Goal: Task Accomplishment & Management: Complete application form

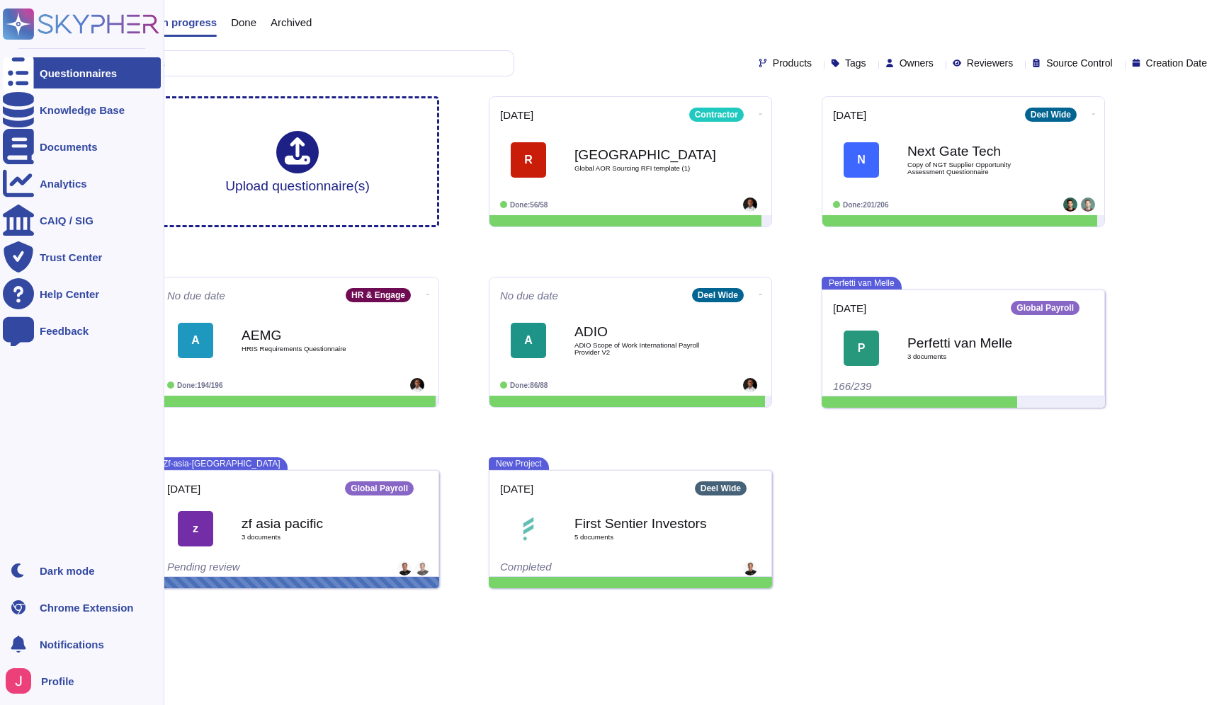
click at [62, 684] on span "Profile" at bounding box center [57, 681] width 33 height 11
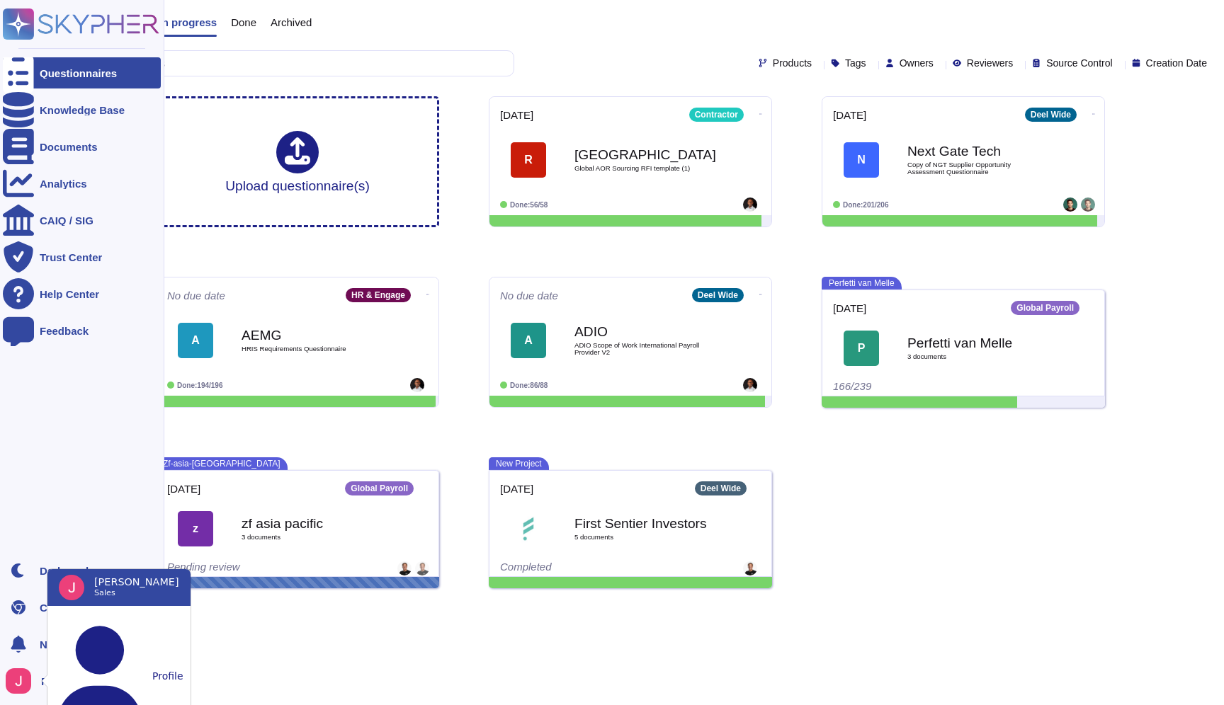
click at [33, 413] on ul "Questionnaires Knowledge Base Documents Analytics CAIQ / SIG Trust Center Help …" at bounding box center [82, 301] width 158 height 489
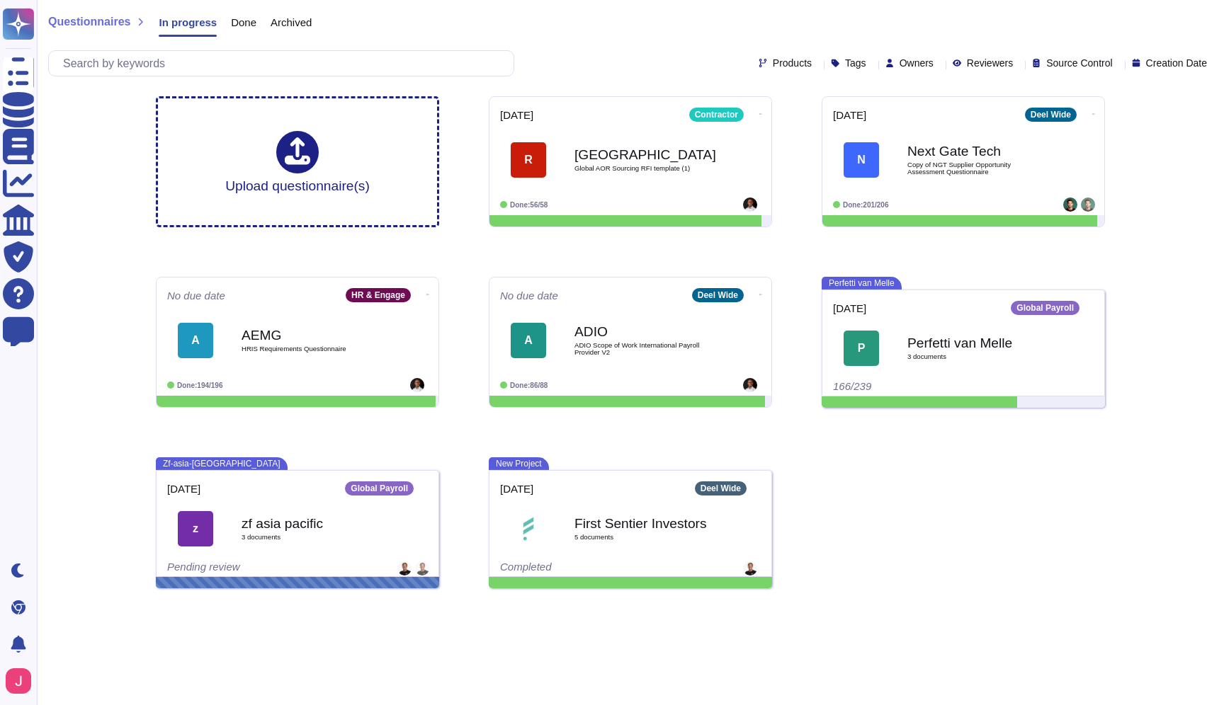
click at [889, 569] on div "Upload questionnaire(s) [DATE] Contractor R Randstad Global AOR Sourcing RFI te…" at bounding box center [630, 342] width 972 height 515
click at [939, 64] on icon at bounding box center [939, 64] width 0 height 0
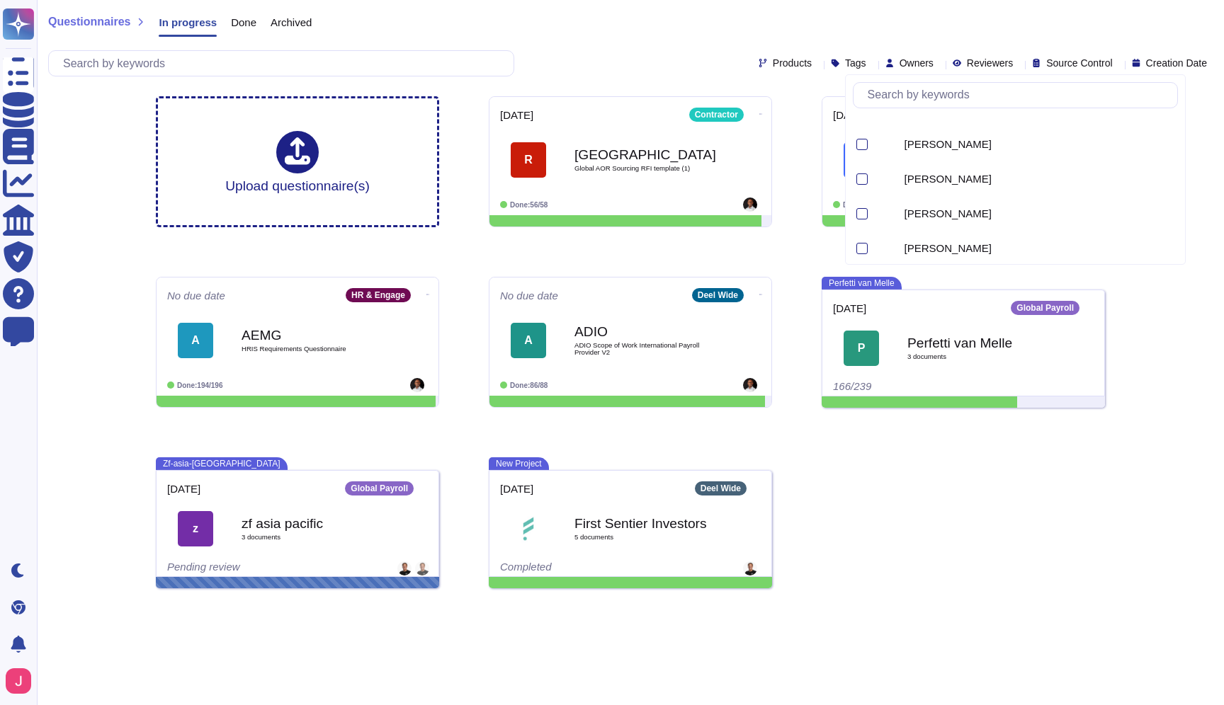
scroll to position [4073, 0]
click at [972, 514] on div "Upload questionnaire(s) 2025-09-29 Contractor R Randstad Global AOR Sourcing RF…" at bounding box center [630, 342] width 972 height 515
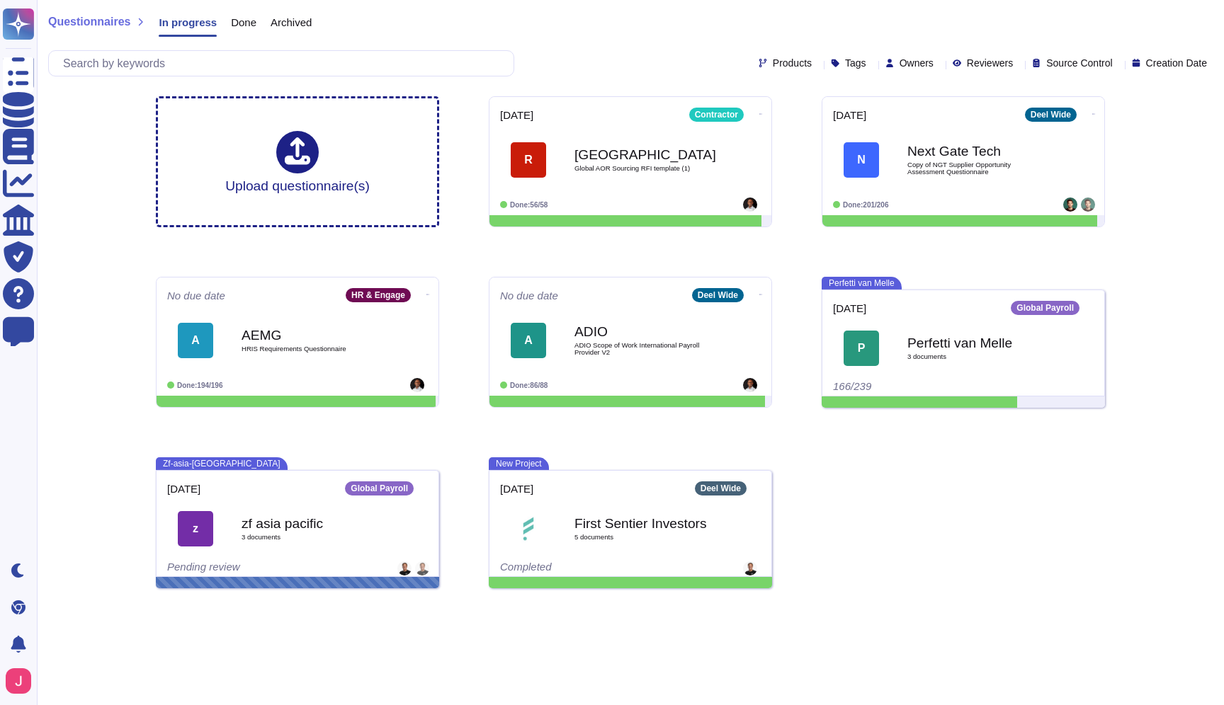
click at [252, 18] on span "Done" at bounding box center [243, 22] width 25 height 11
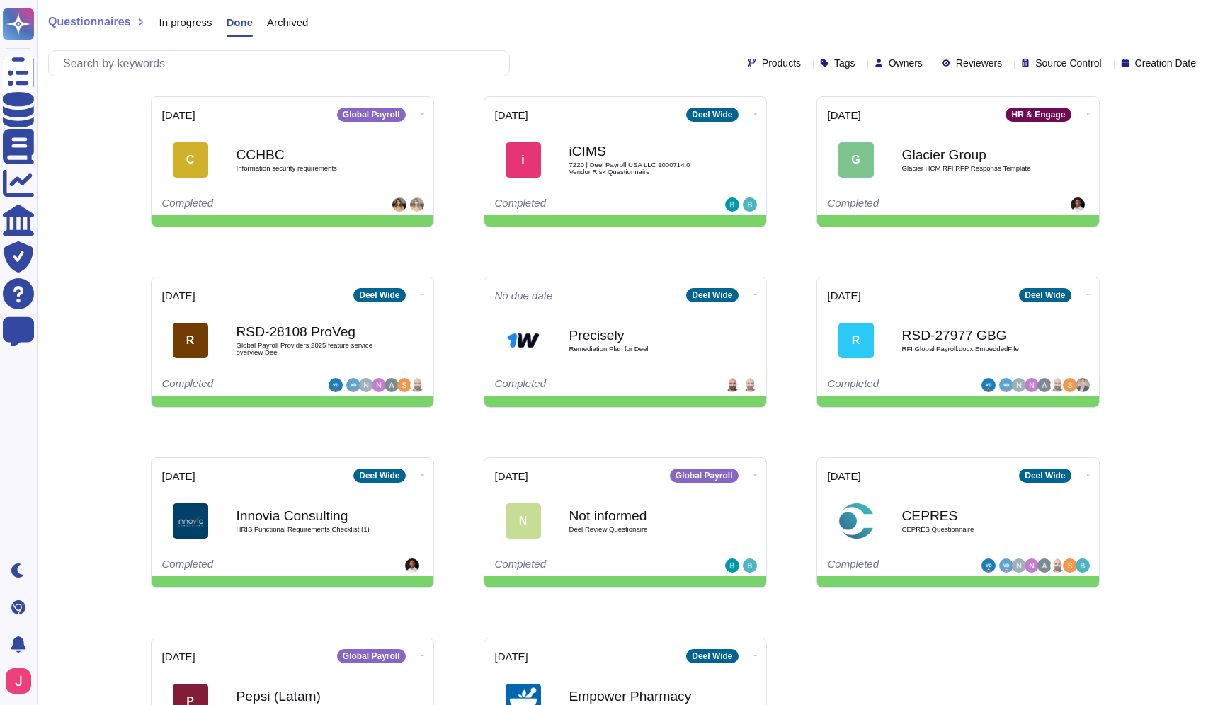
click at [180, 28] on span "In progress" at bounding box center [185, 22] width 53 height 11
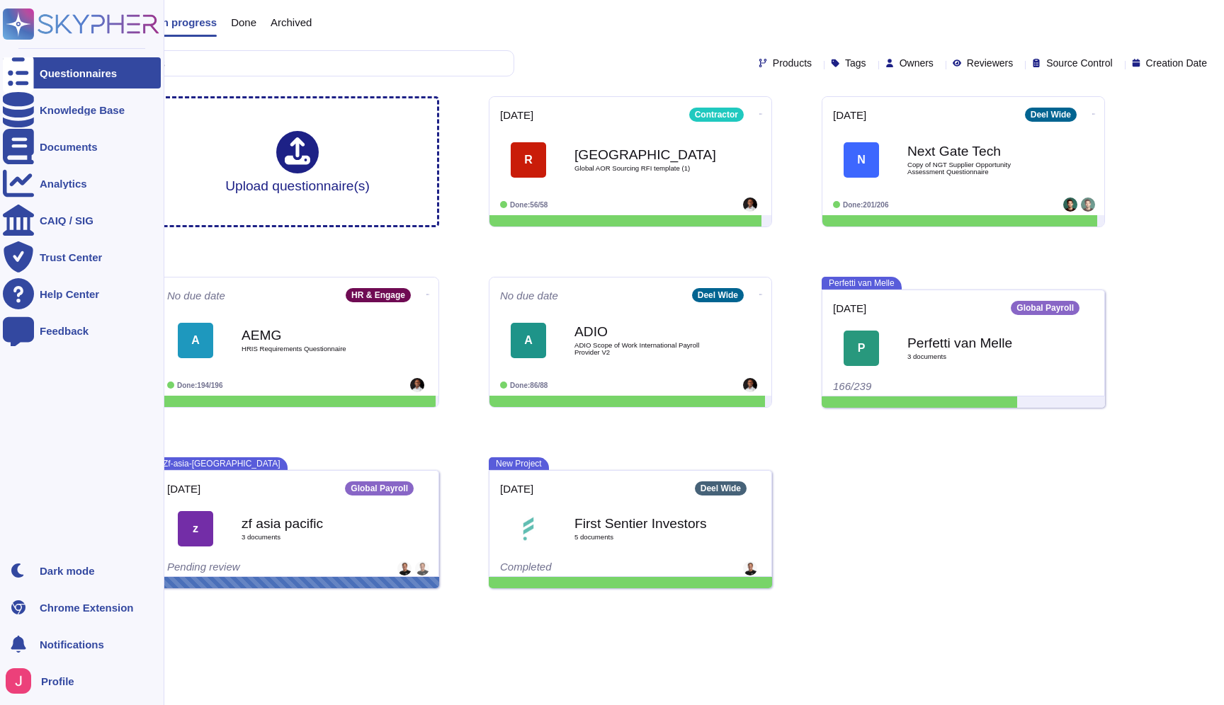
click at [18, 684] on img at bounding box center [18, 681] width 25 height 25
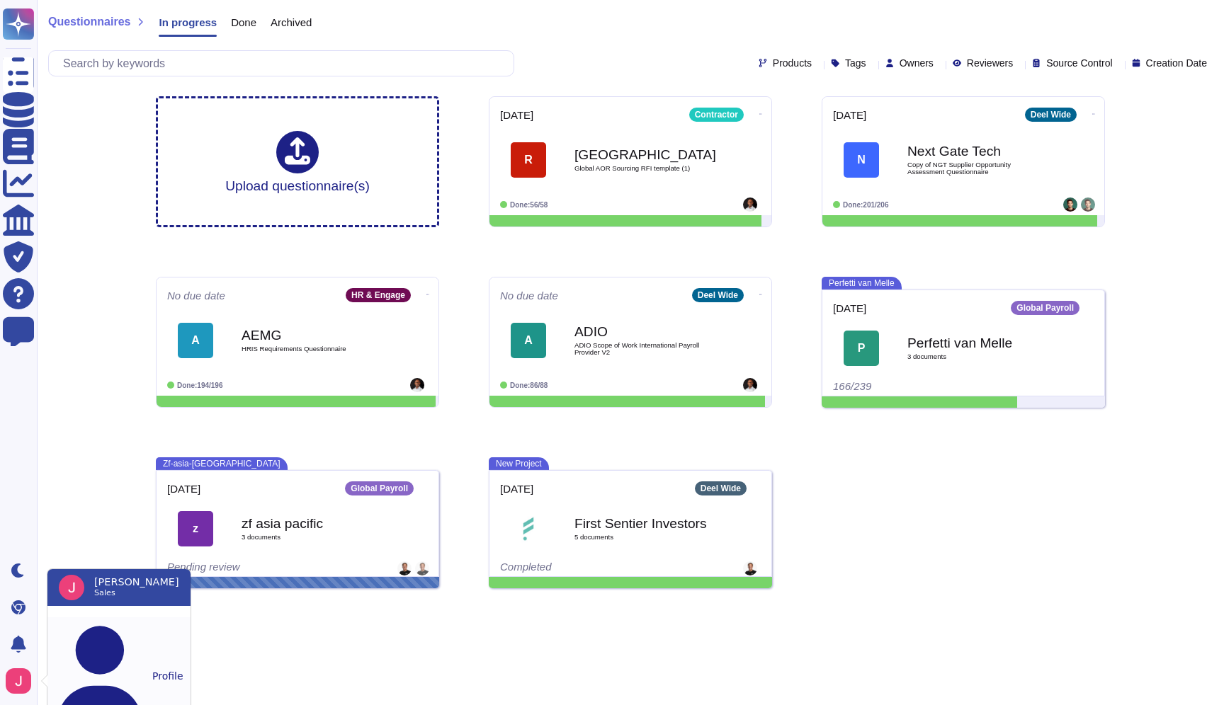
click at [115, 627] on button "Profile" at bounding box center [118, 677] width 143 height 118
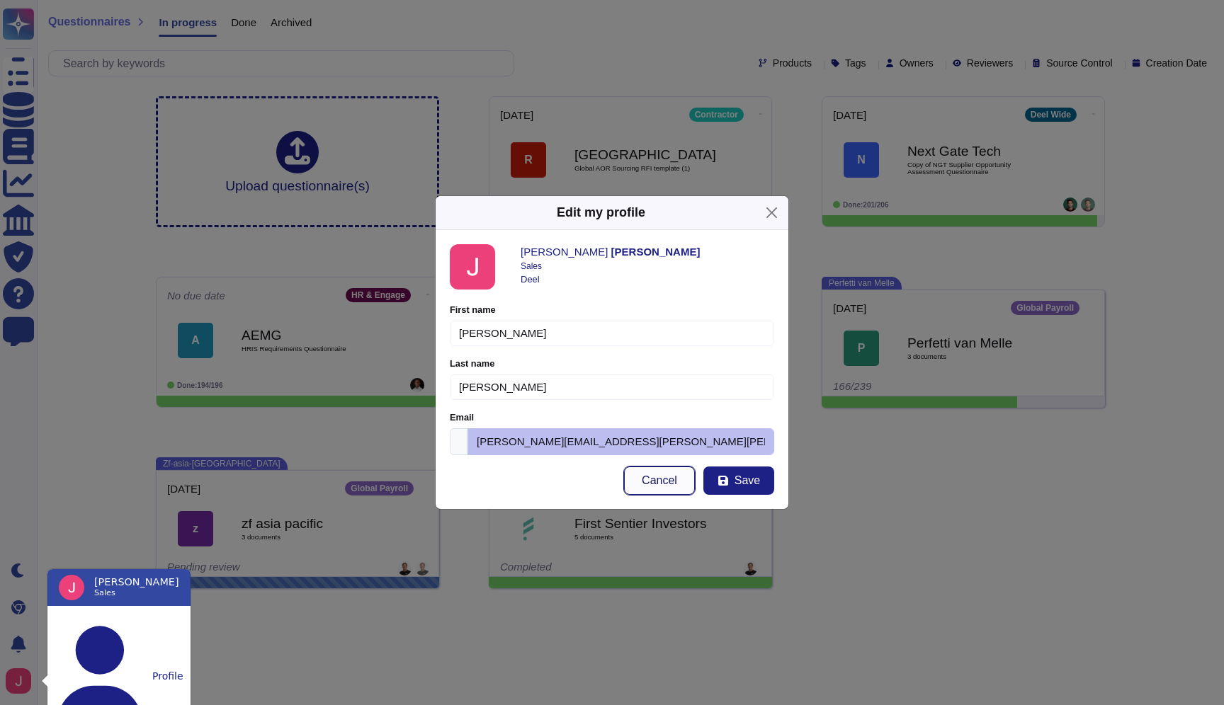
click at [633, 474] on button "Cancel" at bounding box center [659, 481] width 71 height 28
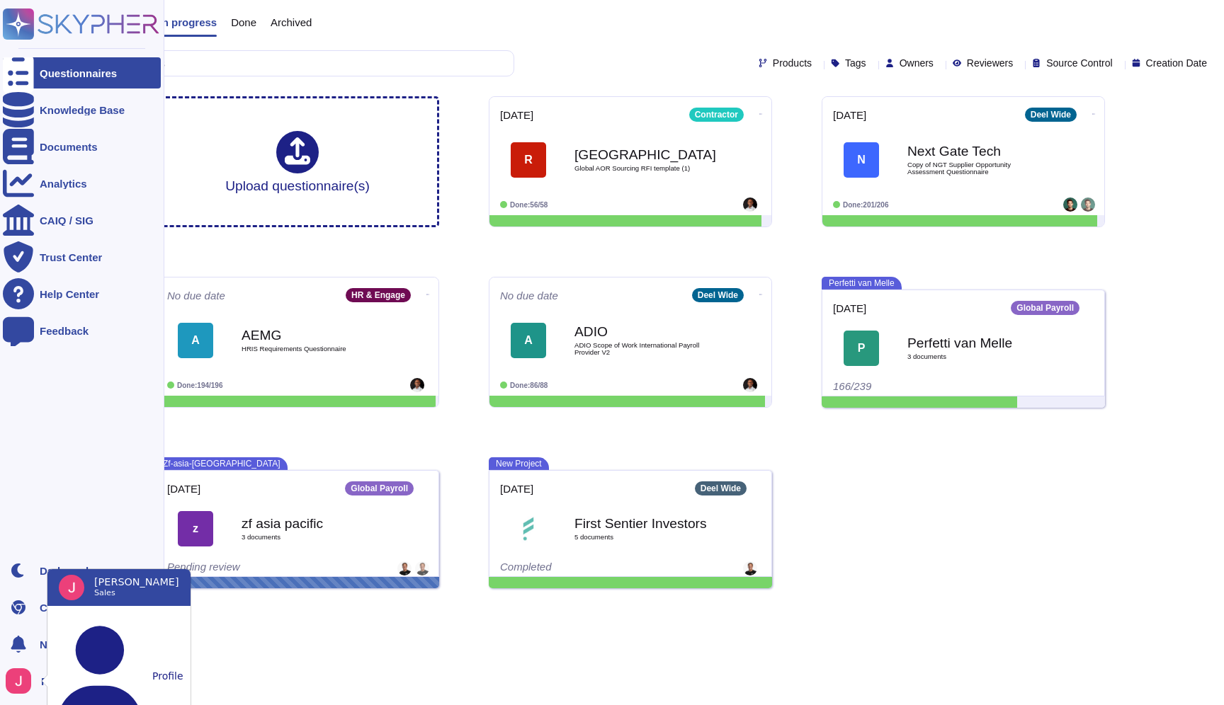
click at [57, 484] on ul "Questionnaires Knowledge Base Documents Analytics CAIQ / SIG Trust Center Help …" at bounding box center [82, 301] width 158 height 489
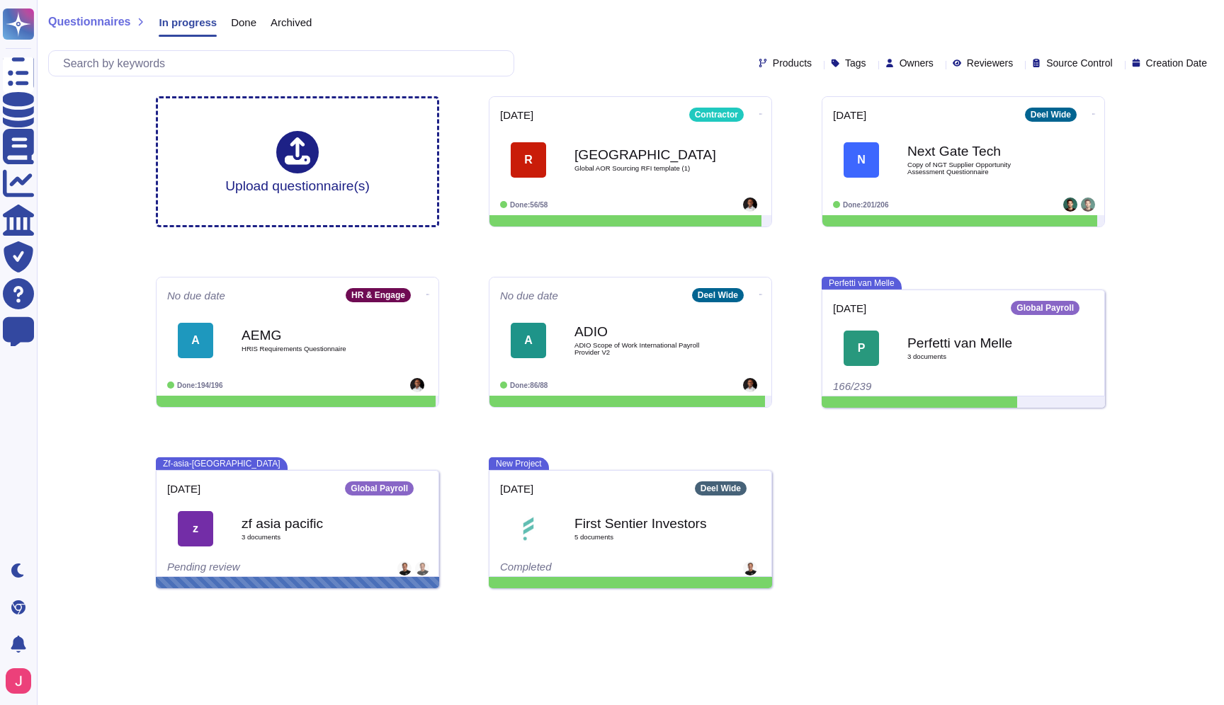
click at [548, 17] on div "Questionnaires In progress Done Archived" at bounding box center [630, 25] width 1164 height 28
click at [1016, 518] on div "Upload questionnaire(s) 2025-09-29 Contractor R Randstad Global AOR Sourcing RF…" at bounding box center [630, 342] width 972 height 515
click at [244, 26] on span "Done" at bounding box center [243, 22] width 25 height 11
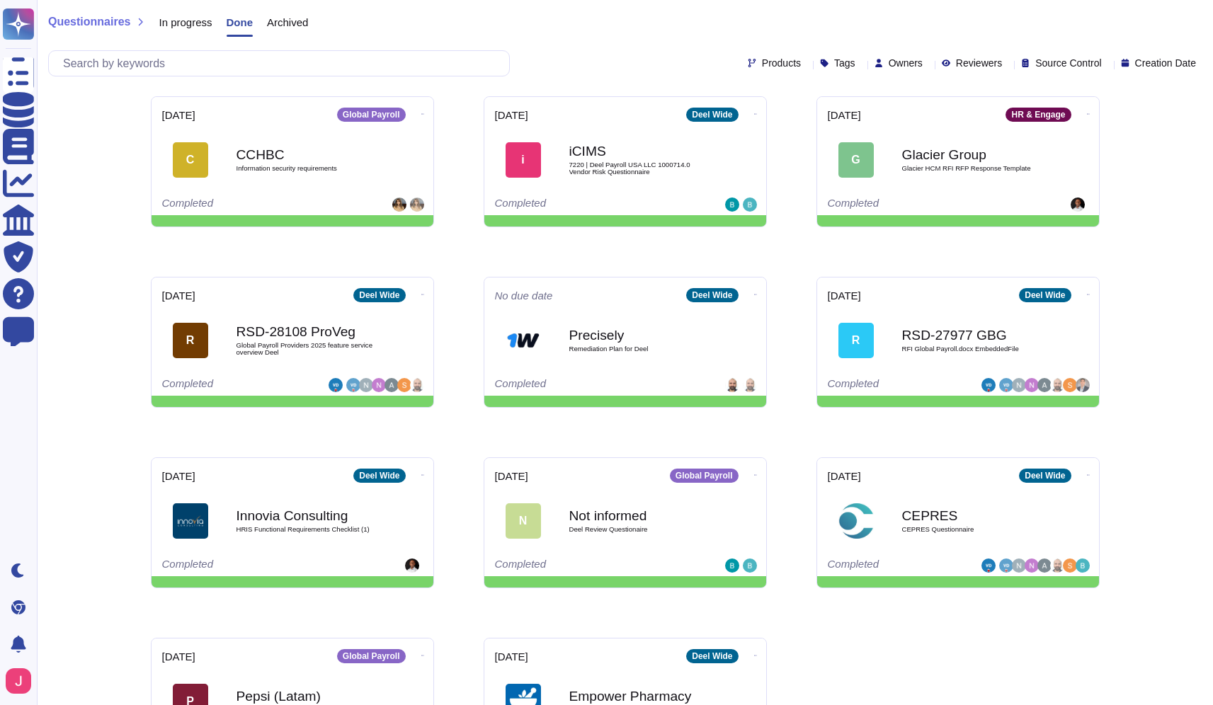
click at [290, 29] on div "Archived" at bounding box center [280, 25] width 55 height 28
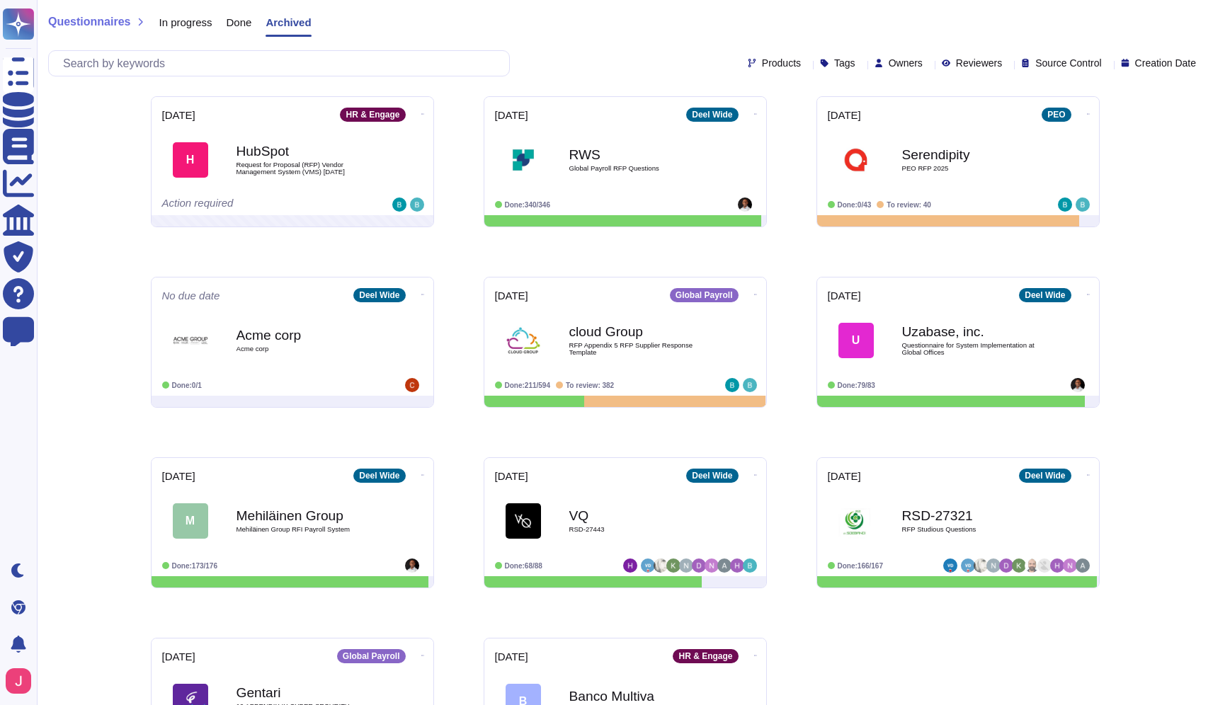
click at [176, 21] on span "In progress" at bounding box center [185, 22] width 53 height 11
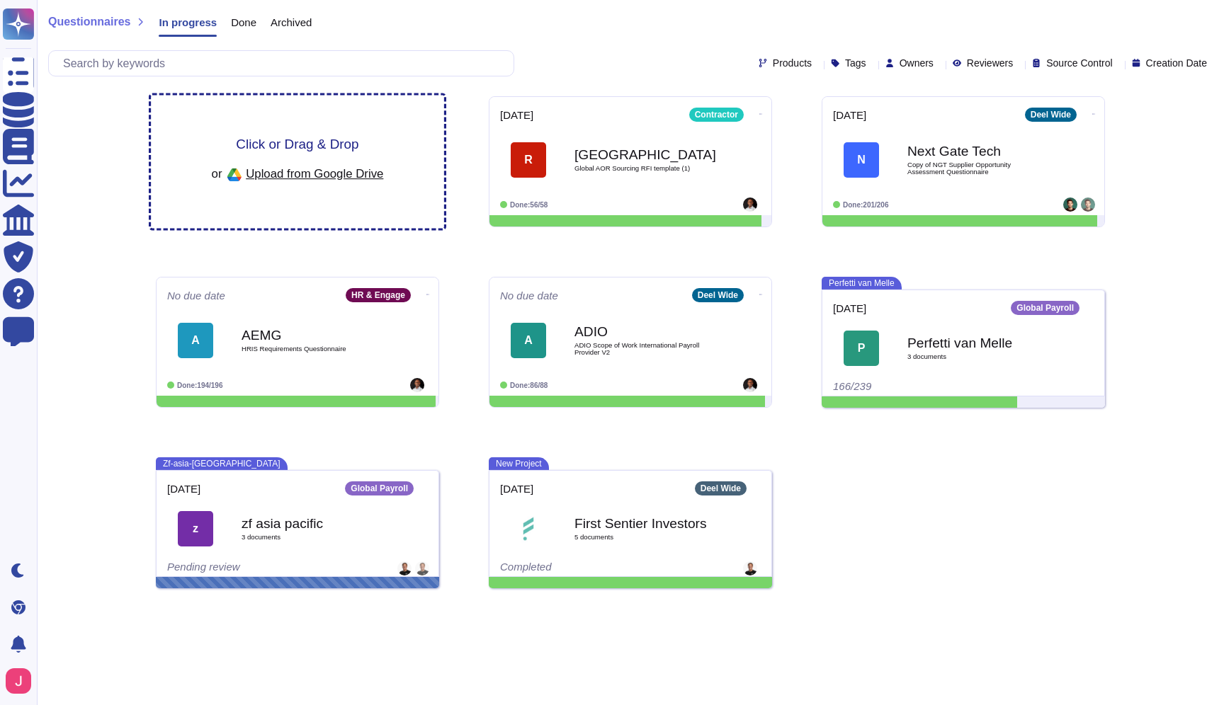
click at [308, 183] on div "or Upload from Google Drive" at bounding box center [298, 175] width 172 height 24
click at [303, 172] on span "Upload from Google Drive" at bounding box center [314, 173] width 137 height 13
click at [304, 142] on span "Click or Drag & Drop" at bounding box center [297, 143] width 123 height 13
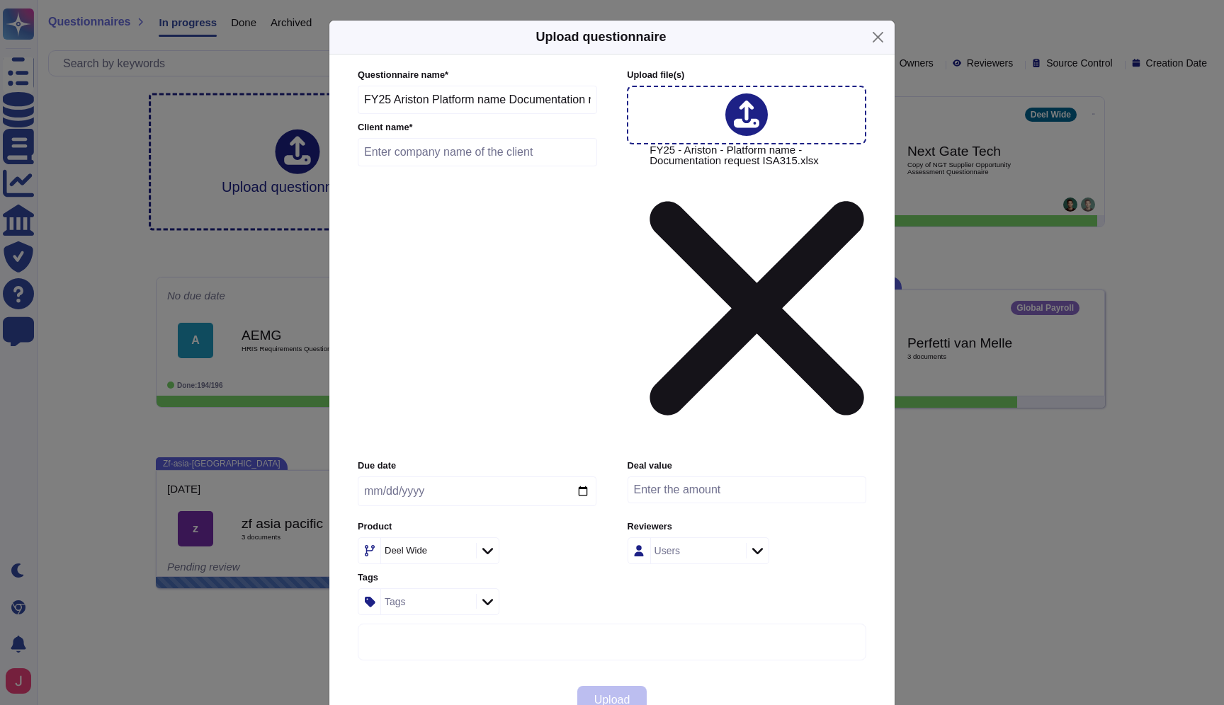
click at [398, 166] on input "text" at bounding box center [477, 152] width 239 height 28
type input "Ariston"
click at [579, 477] on input "date" at bounding box center [477, 492] width 239 height 30
type input "[DATE]"
click at [489, 544] on icon at bounding box center [487, 551] width 11 height 14
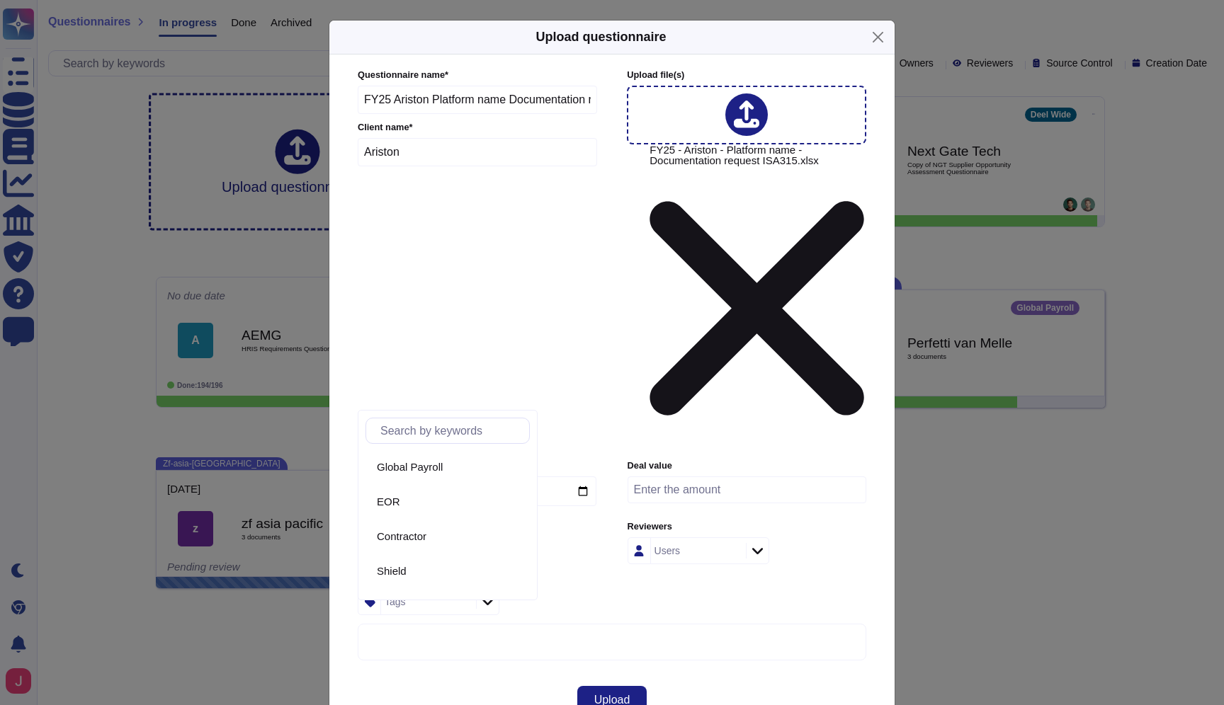
click at [567, 538] on div "Deel Wide" at bounding box center [477, 551] width 239 height 27
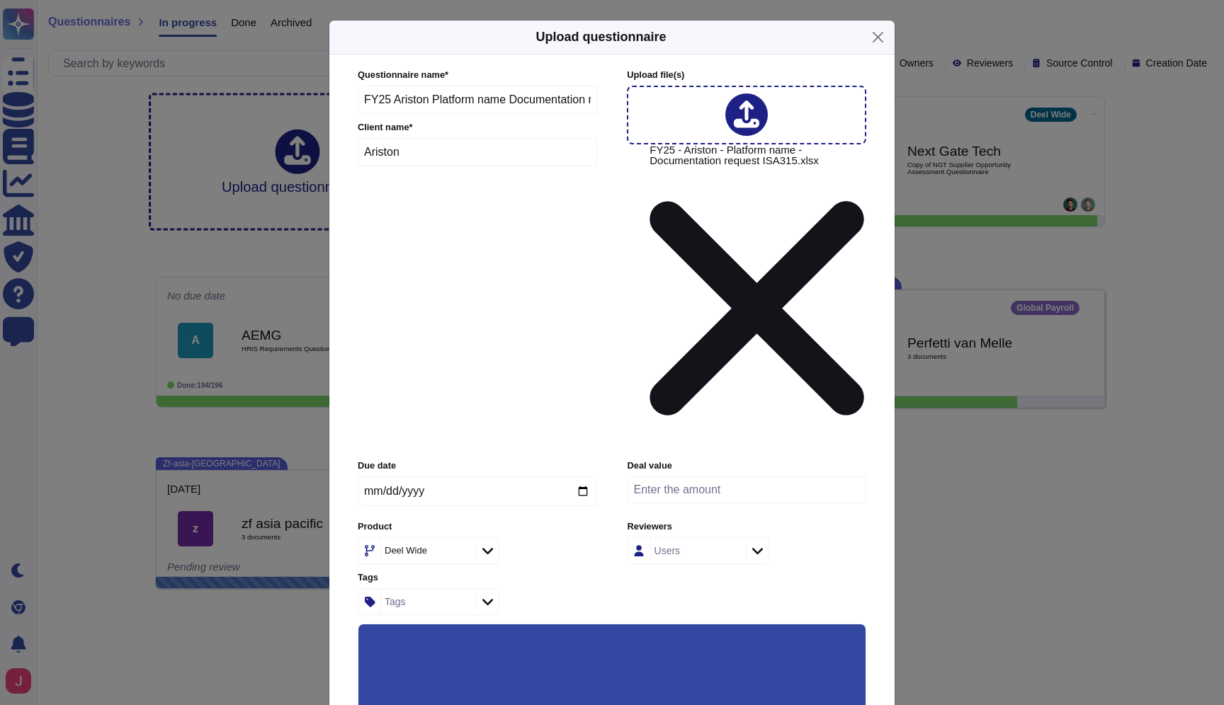
click at [756, 544] on icon at bounding box center [757, 551] width 11 height 14
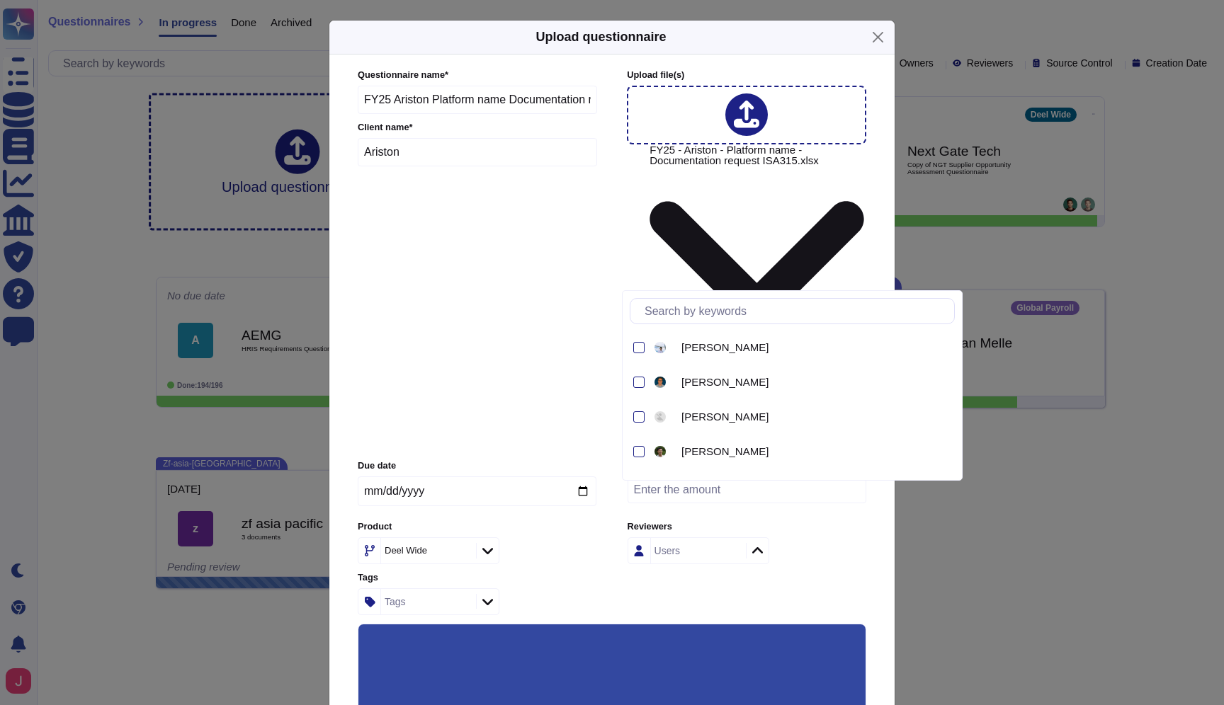
click at [788, 538] on div "Users" at bounding box center [746, 551] width 239 height 27
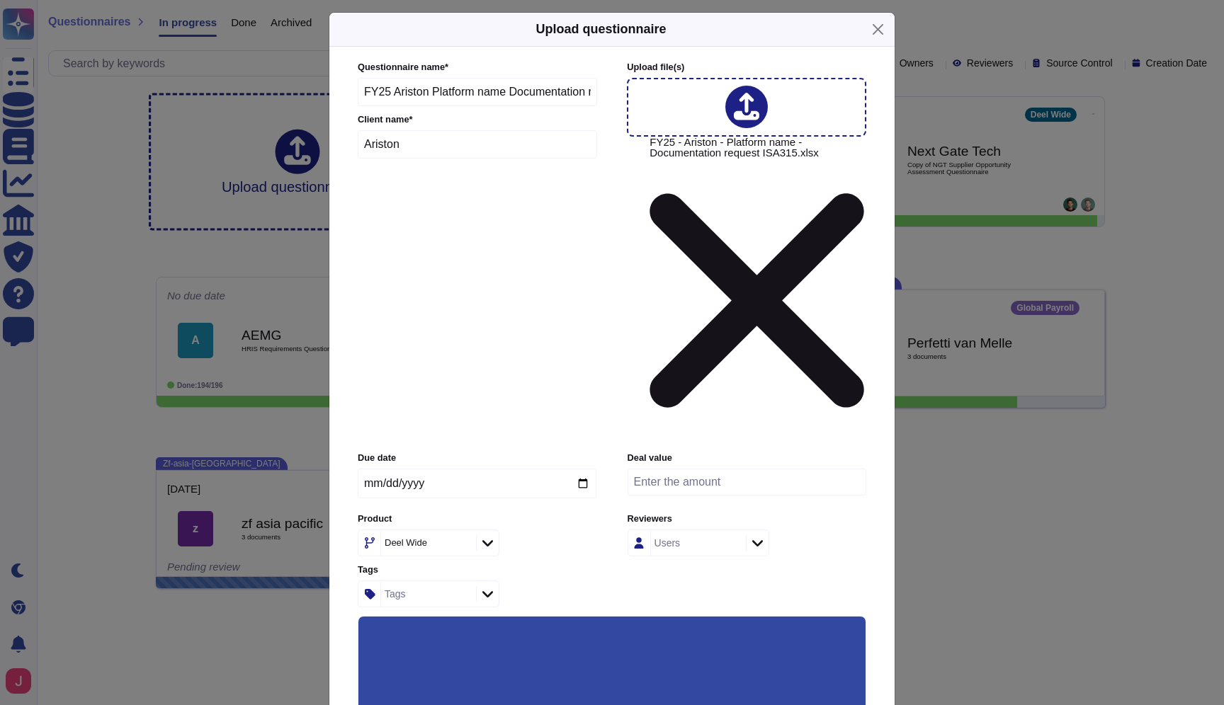
scroll to position [9, 0]
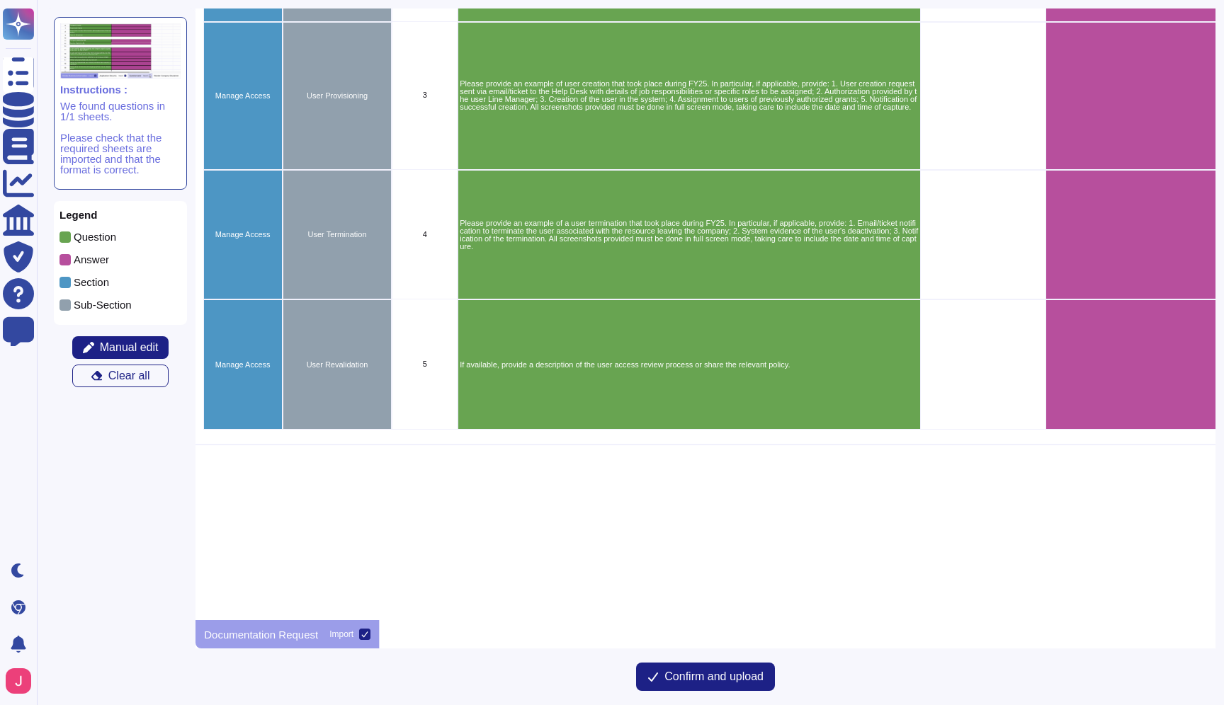
scroll to position [722, 76]
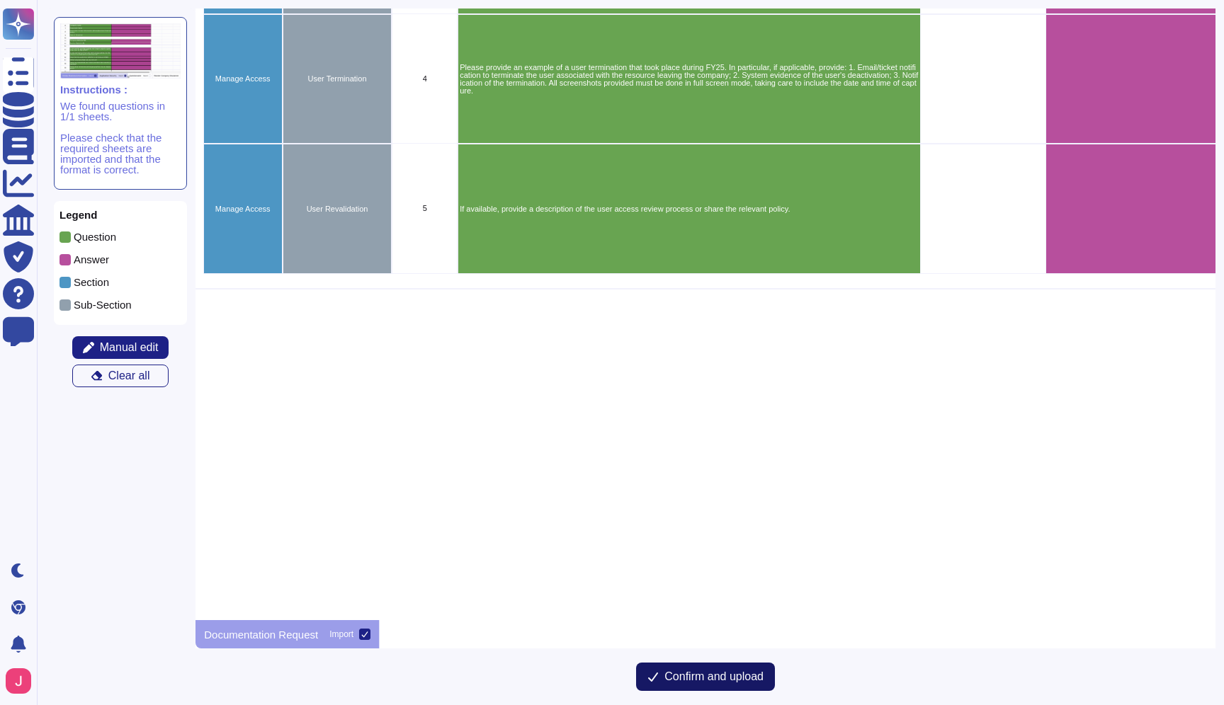
click at [717, 677] on span "Confirm and upload" at bounding box center [713, 676] width 99 height 11
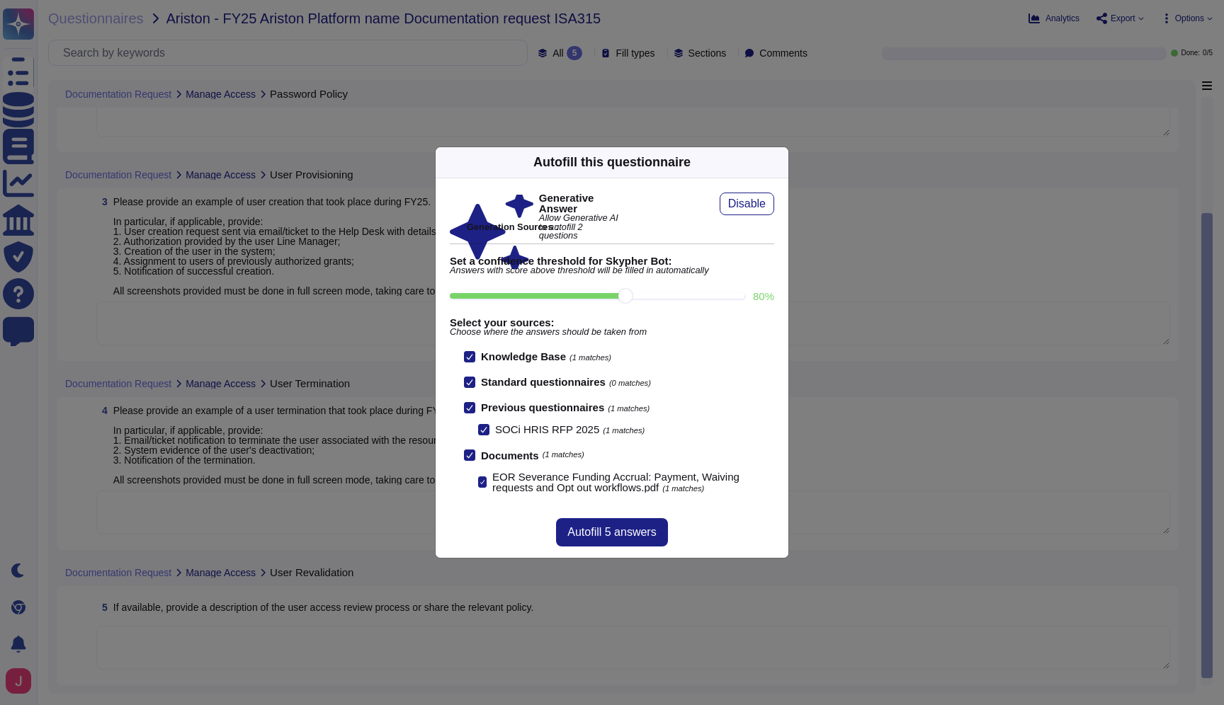
scroll to position [1, 0]
click at [600, 535] on span "Autofill 5 answers" at bounding box center [611, 532] width 89 height 11
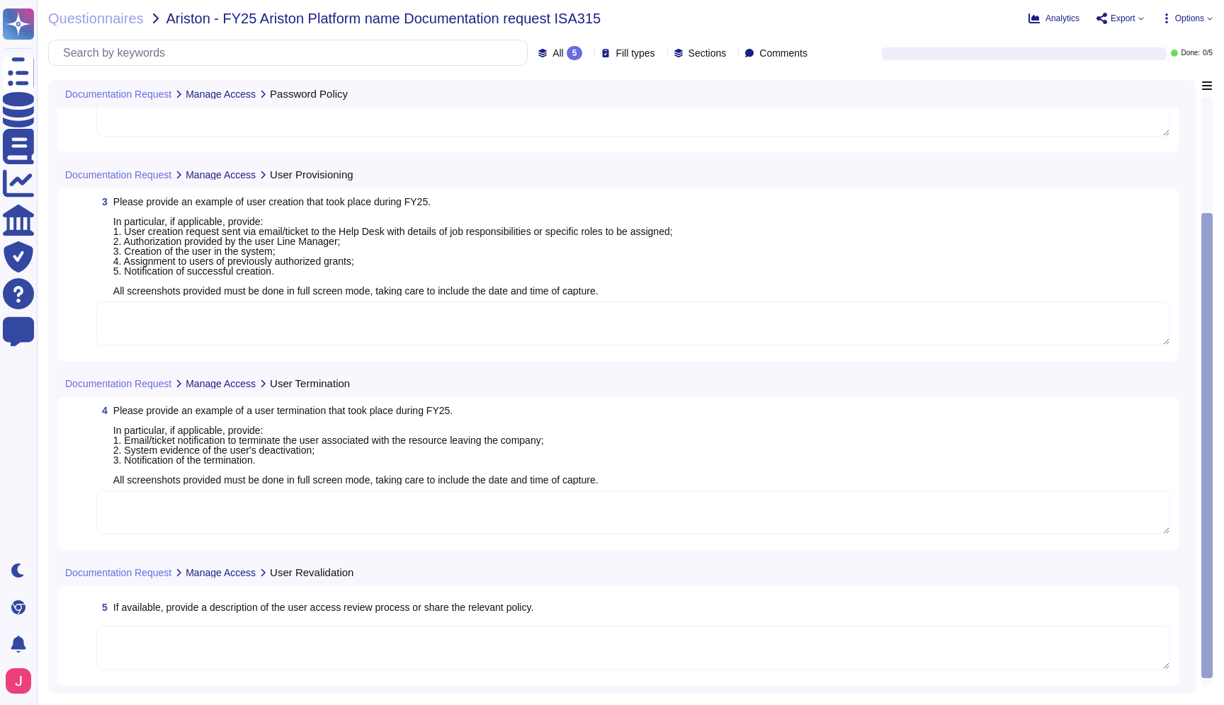
type textarea "- Lor ipsumdol sitame, co adipisci el sed Doeius Tempori Utlabo, etdolore mag a…"
type textarea "The ticket does not provide full details 2."
type textarea "User accounts are deactivated in a timely manner upon notification of job termi…"
type textarea "[PERSON_NAME] has a structured user access review process overseen by the Direc…"
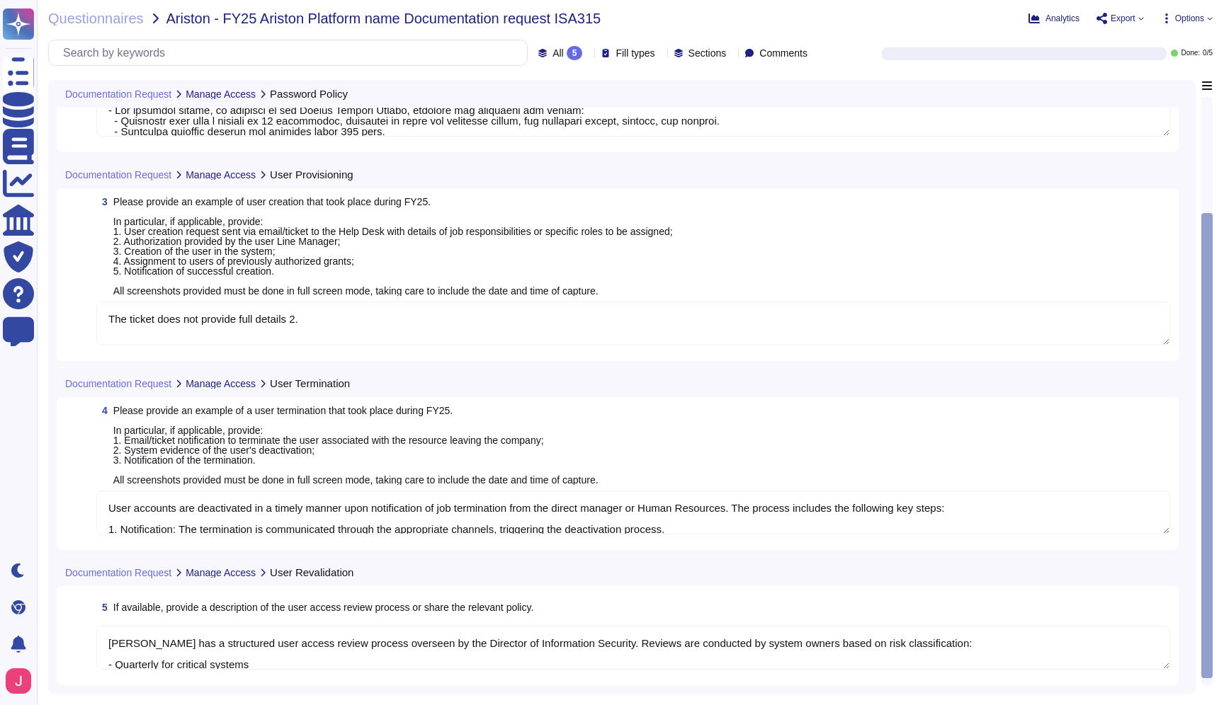
scroll to position [286, 0]
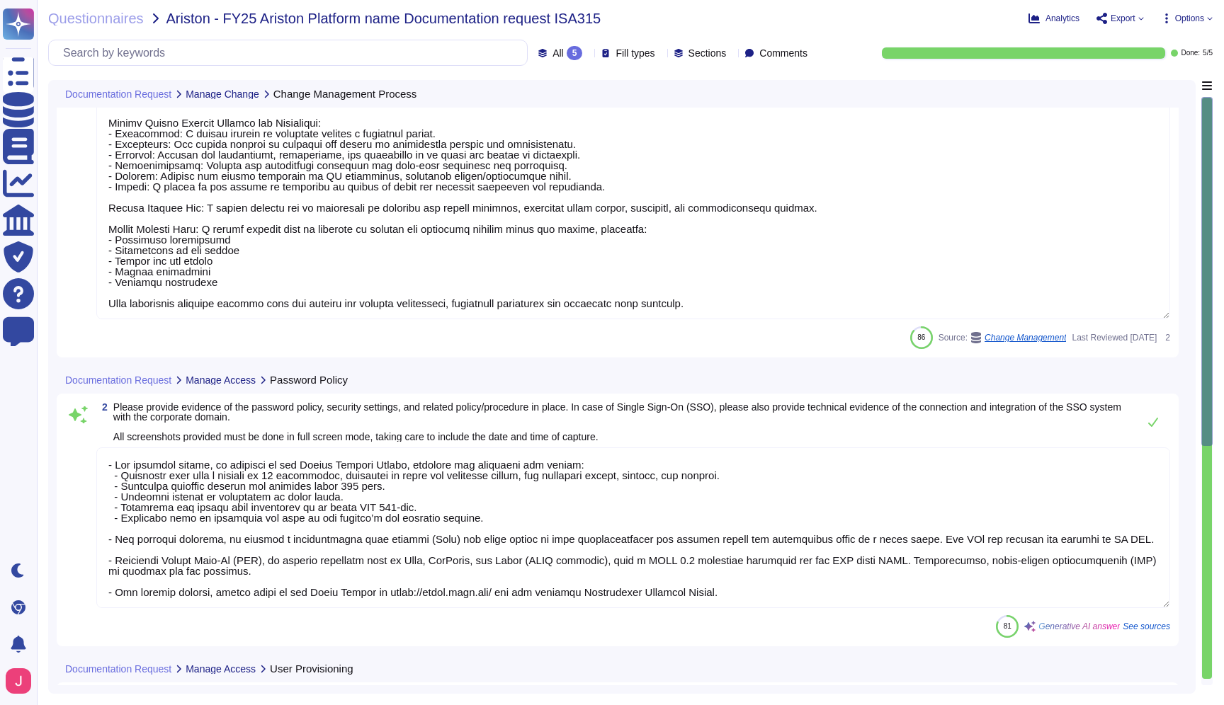
type textarea "[PERSON_NAME] follows a structured change management approach to ensure smooth …"
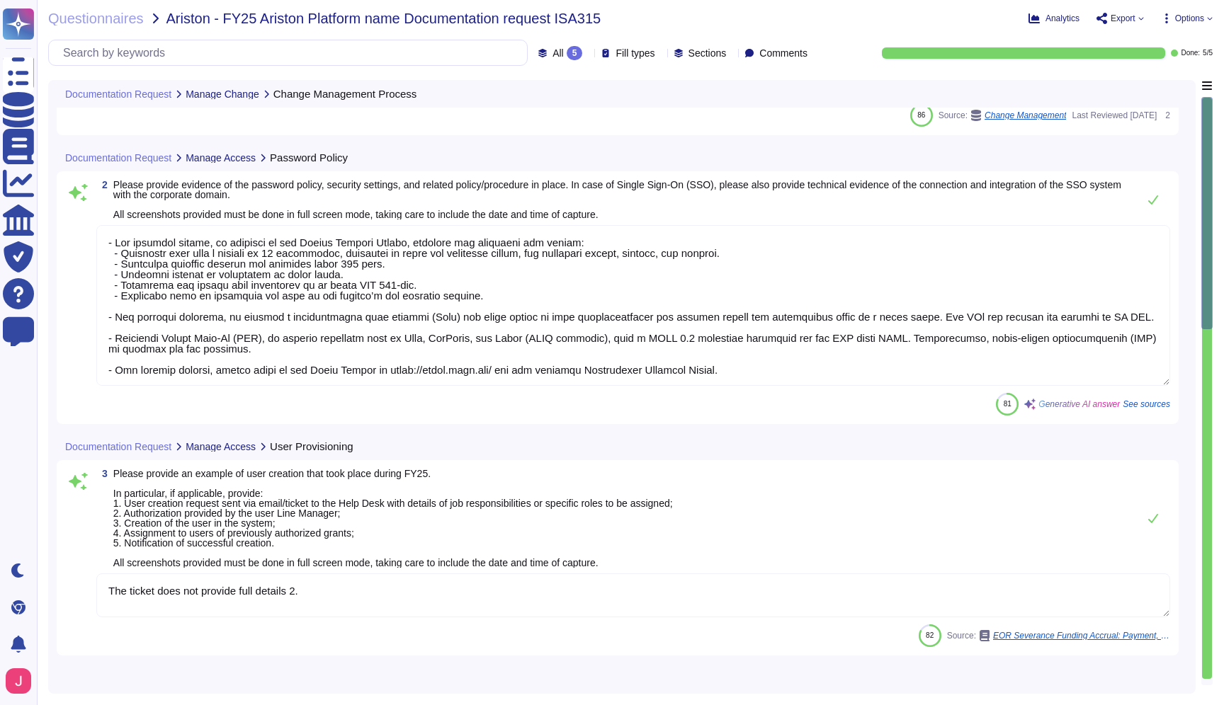
scroll to position [521, 0]
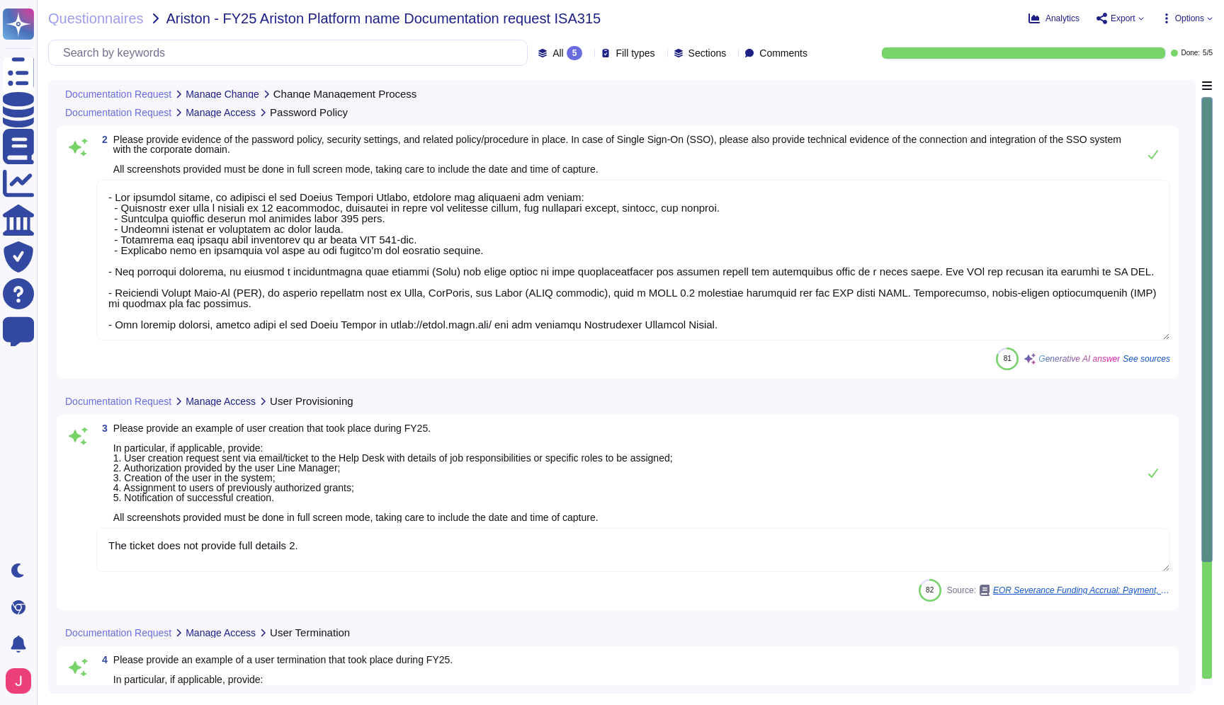
type textarea "User accounts are deactivated in a timely manner upon notification of job termi…"
type textarea "[PERSON_NAME] has a structured user access review process overseen by the Direc…"
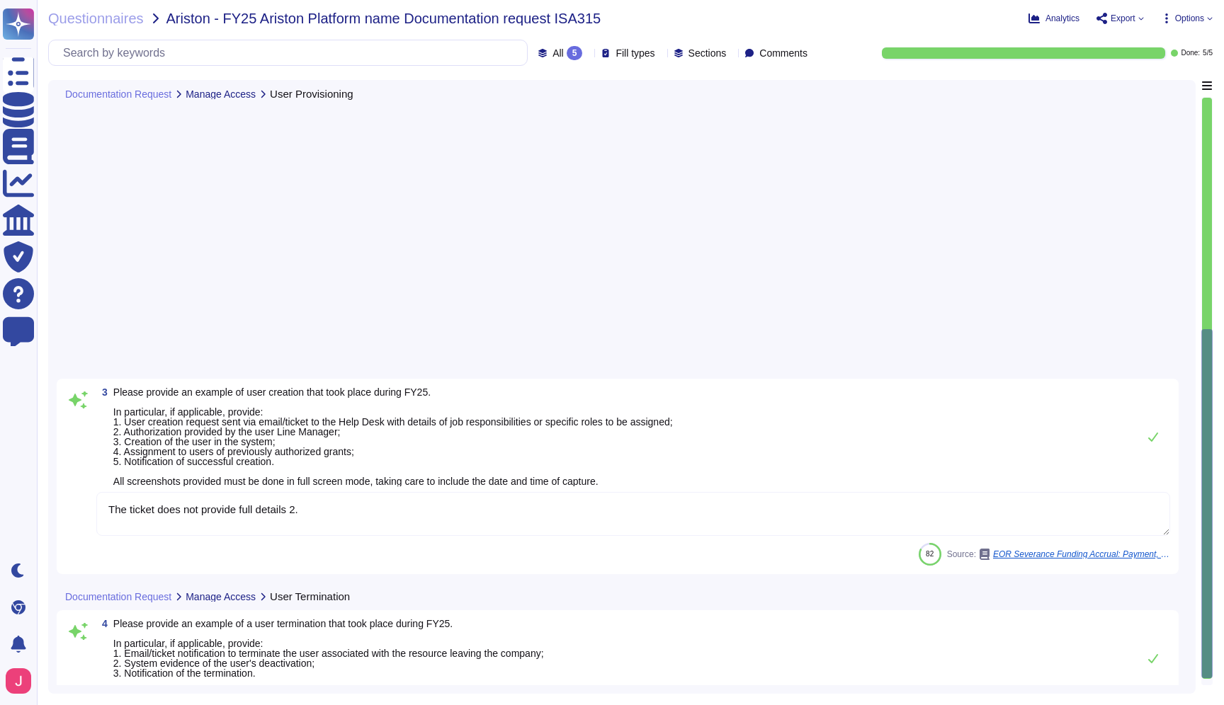
scroll to position [0, 0]
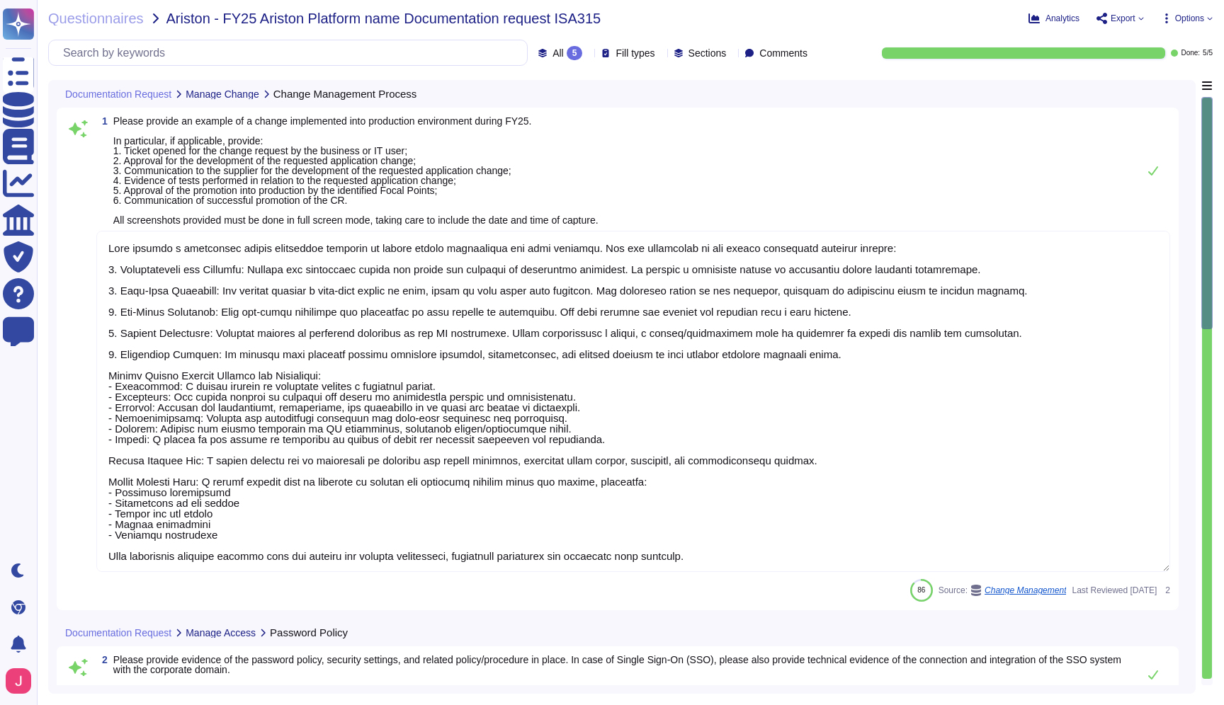
type textarea "[PERSON_NAME] follows a structured change management approach to ensure smooth …"
type textarea "- Lor ipsumdol sitame, co adipisci el sed Doeius Tempori Utlabo, etdolore mag a…"
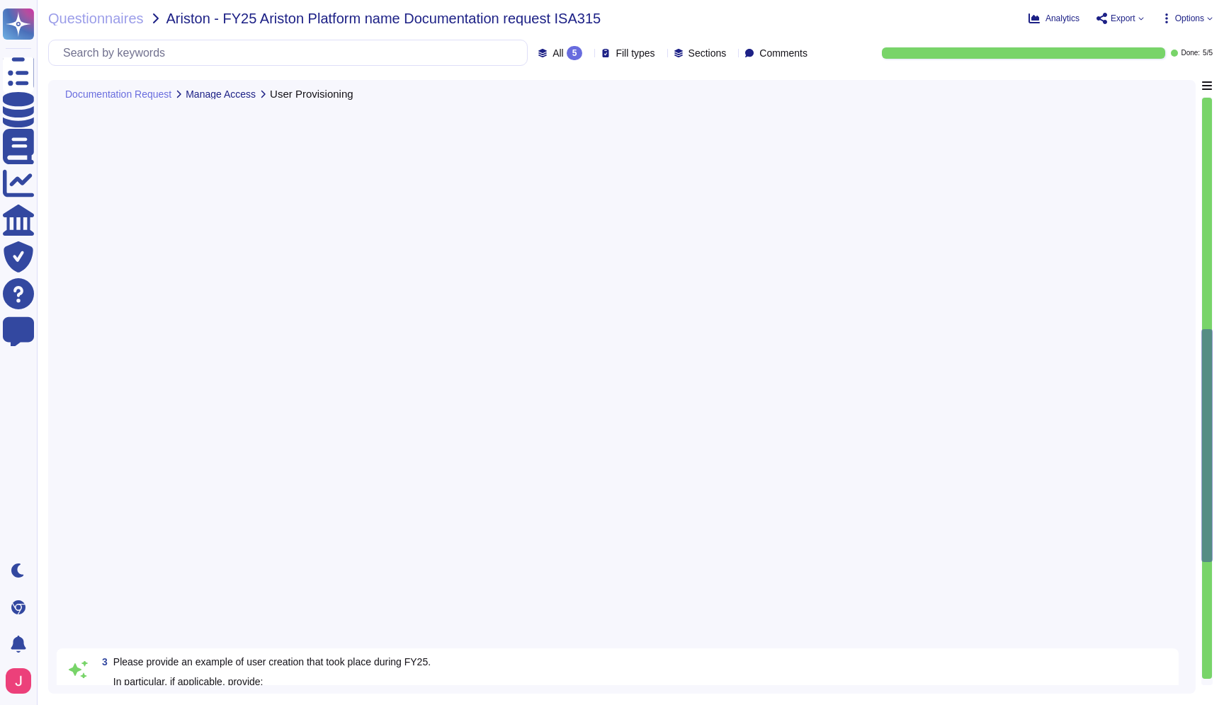
type textarea "User accounts are deactivated in a timely manner upon notification of job termi…"
type textarea "[PERSON_NAME] has a structured user access review process overseen by the Direc…"
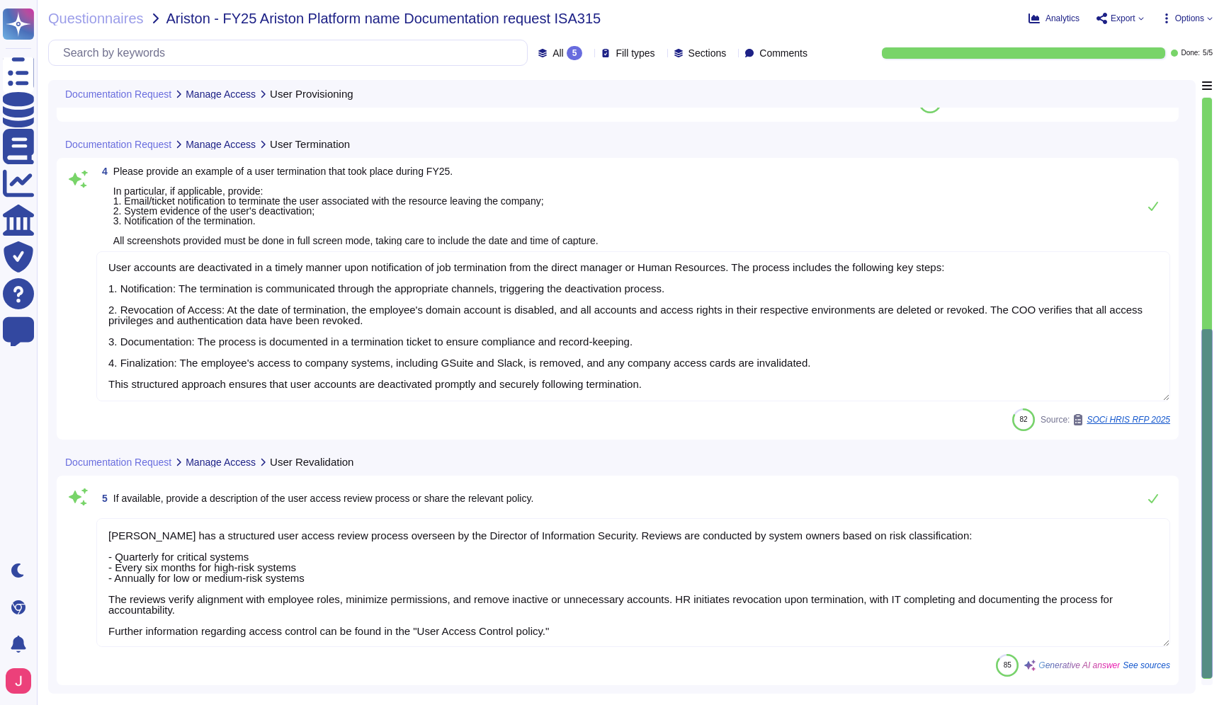
click at [661, 54] on icon at bounding box center [661, 54] width 0 height 0
click at [778, 103] on div "Documentation Request Manage Access User Provisioning" at bounding box center [523, 94] width 932 height 28
click at [588, 54] on icon at bounding box center [588, 54] width 0 height 0
click at [710, 86] on div "Documentation Request Manage Access User Provisioning" at bounding box center [523, 94] width 932 height 28
click at [732, 167] on icon at bounding box center [890, 257] width 317 height 181
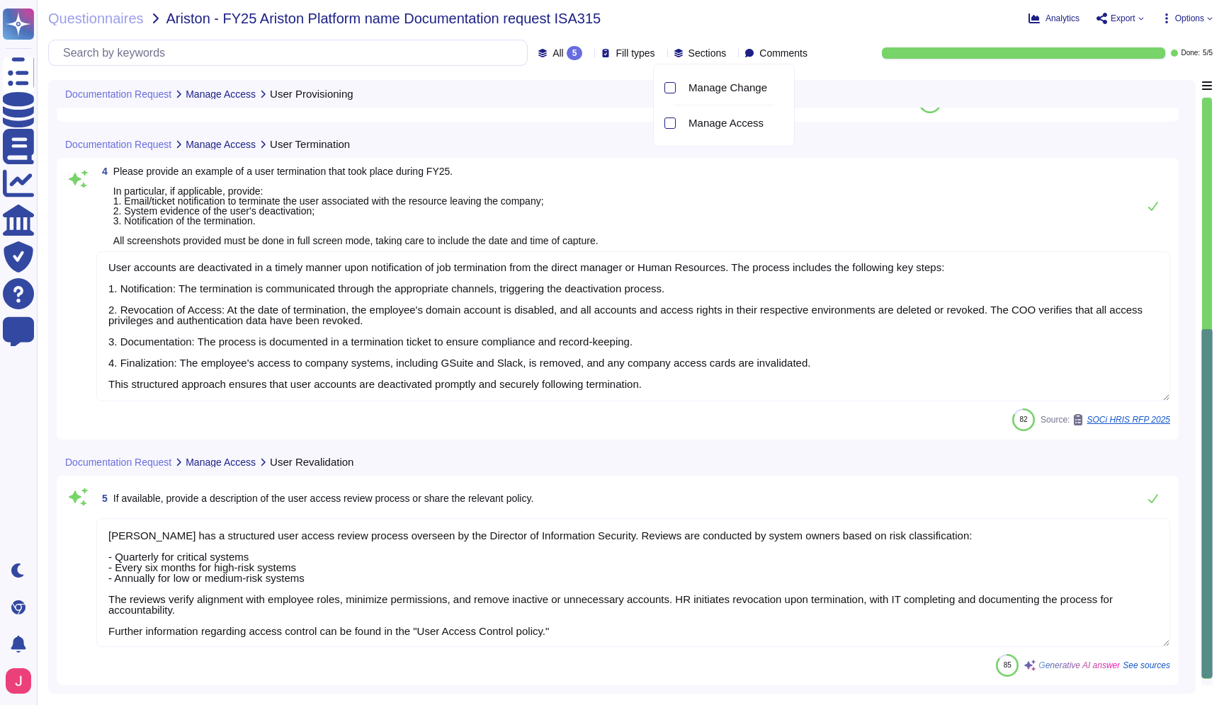
click at [794, 76] on div "Manage Change Manage Access" at bounding box center [724, 105] width 142 height 83
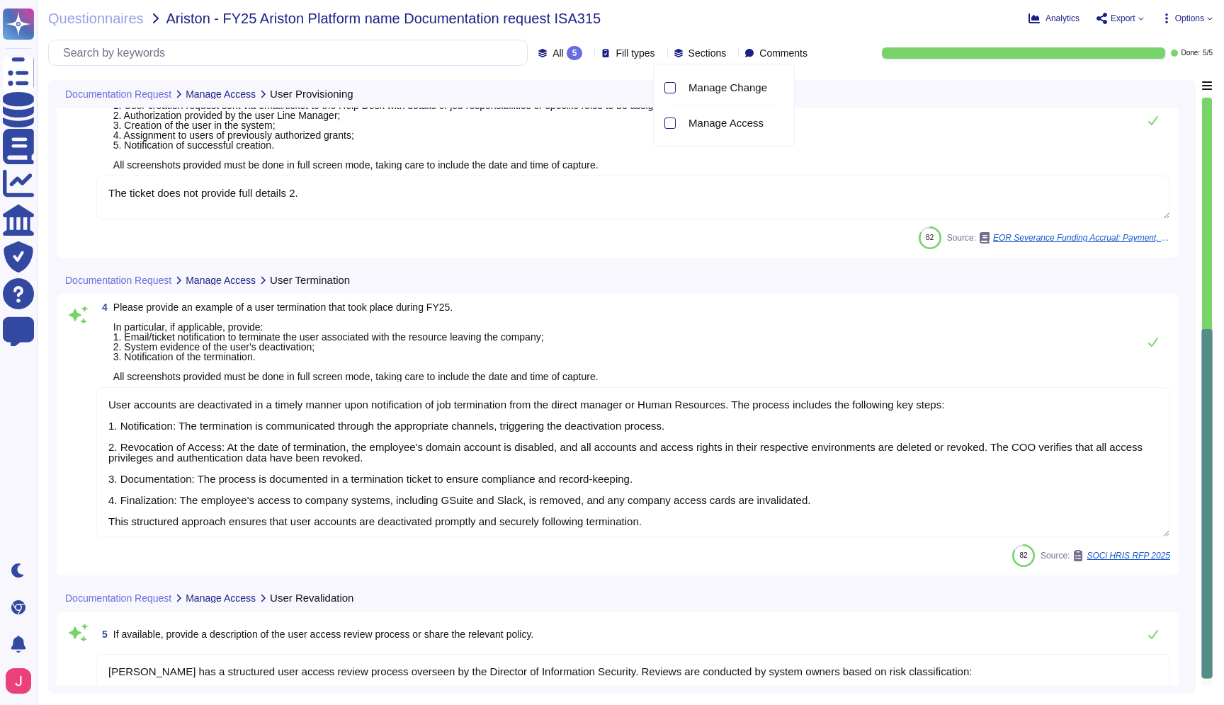
scroll to position [0, 0]
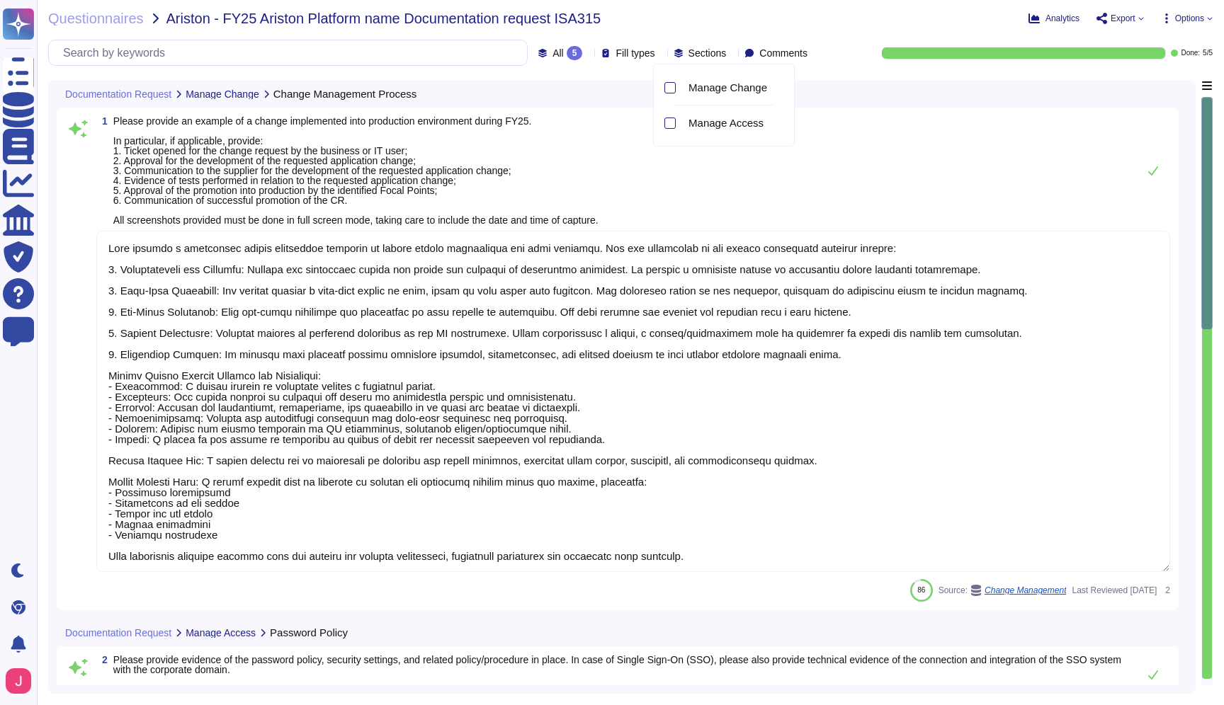
type textarea "[PERSON_NAME] follows a structured change management approach to ensure smooth …"
type textarea "- Lor ipsumdol sitame, co adipisci el sed Doeius Tempori Utlabo, etdolore mag a…"
click at [969, 113] on div "1 Please provide an example of a change implemented into production environment…" at bounding box center [618, 359] width 1122 height 503
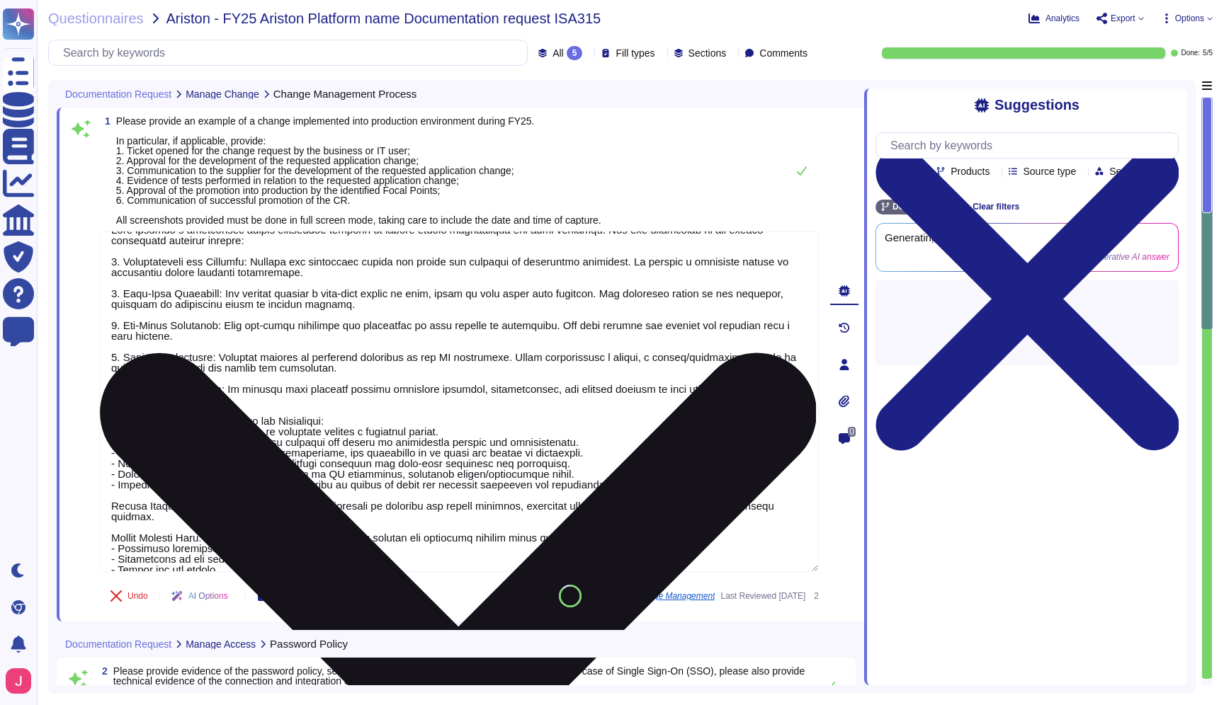
scroll to position [76, 0]
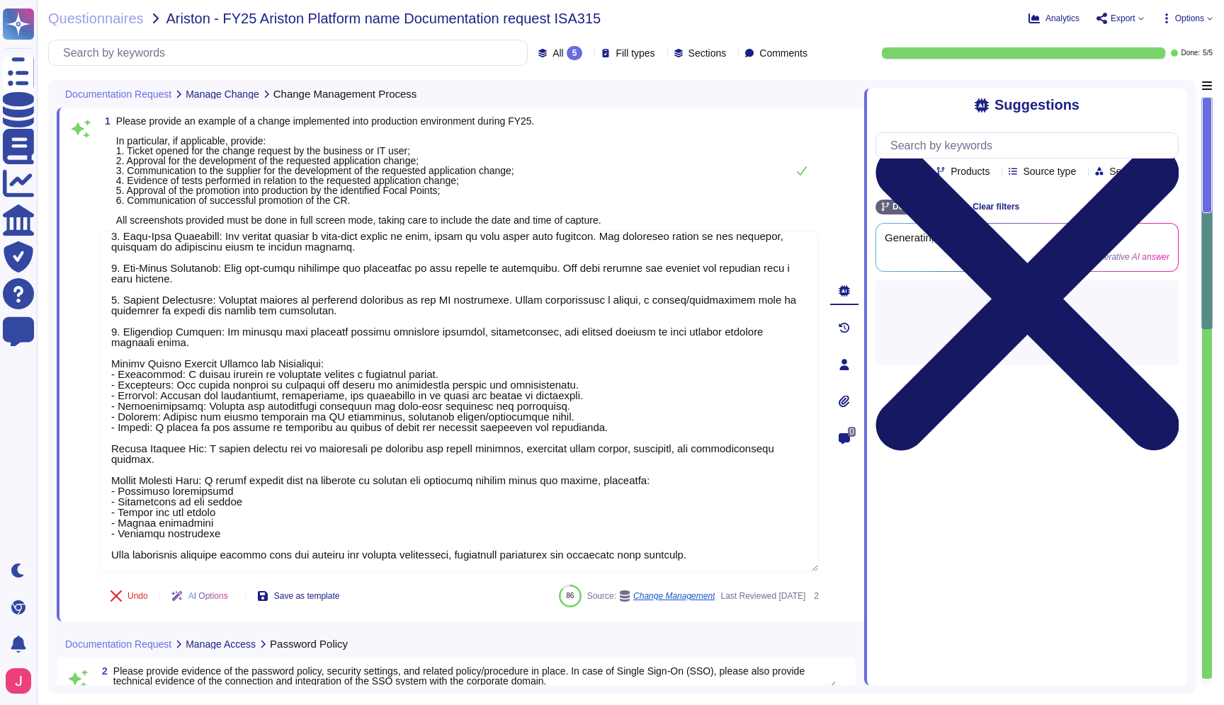
click at [1171, 103] on icon at bounding box center [1026, 299] width 303 height 404
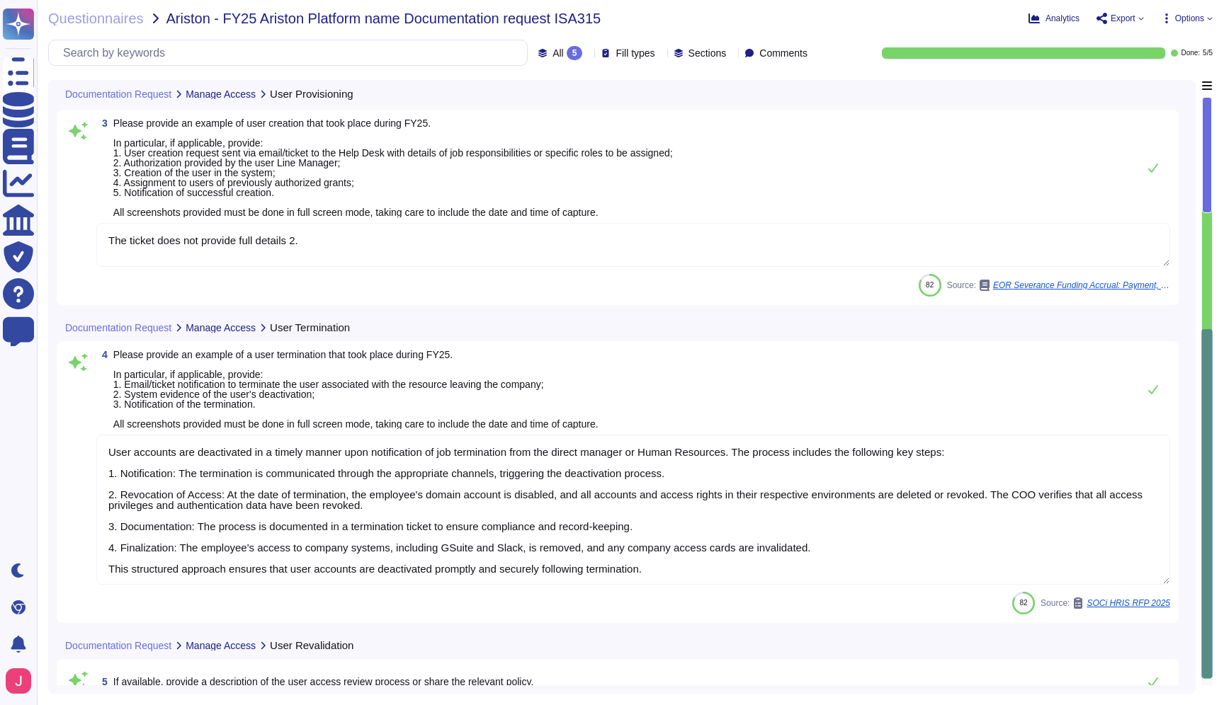
scroll to position [995, 0]
type textarea "User accounts are deactivated in a timely manner upon notification of job termi…"
type textarea "[PERSON_NAME] has a structured user access review process overseen by the Direc…"
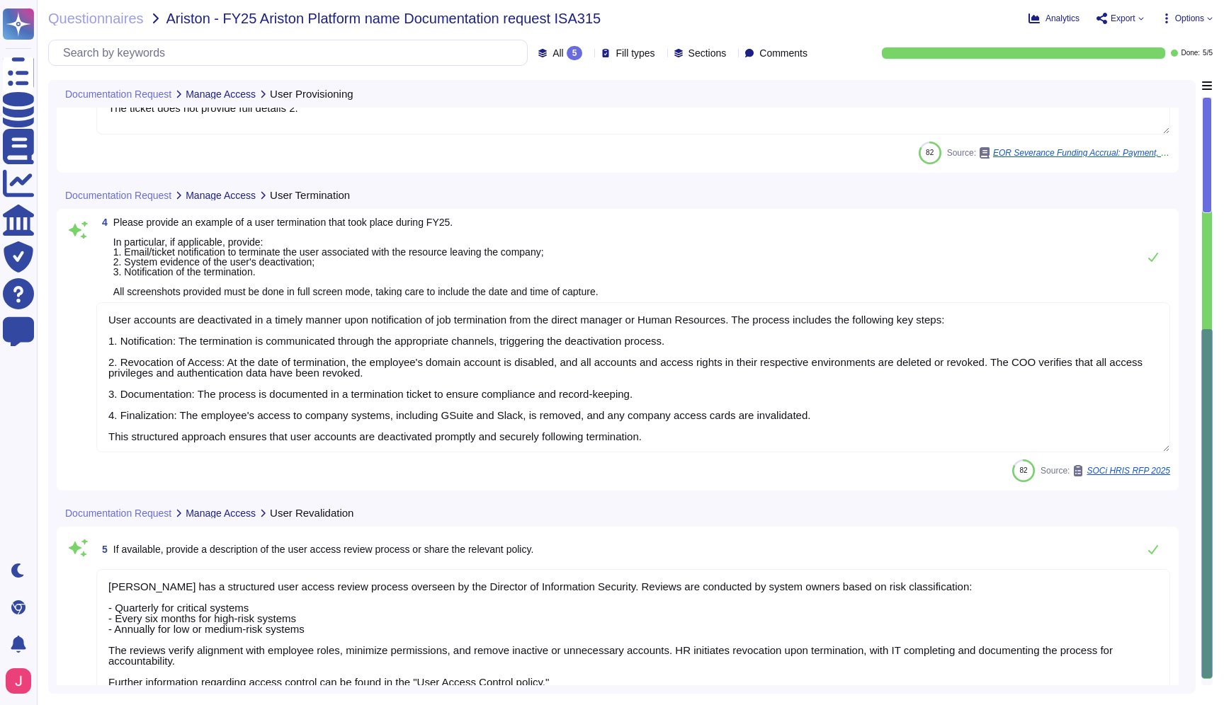
scroll to position [745, 0]
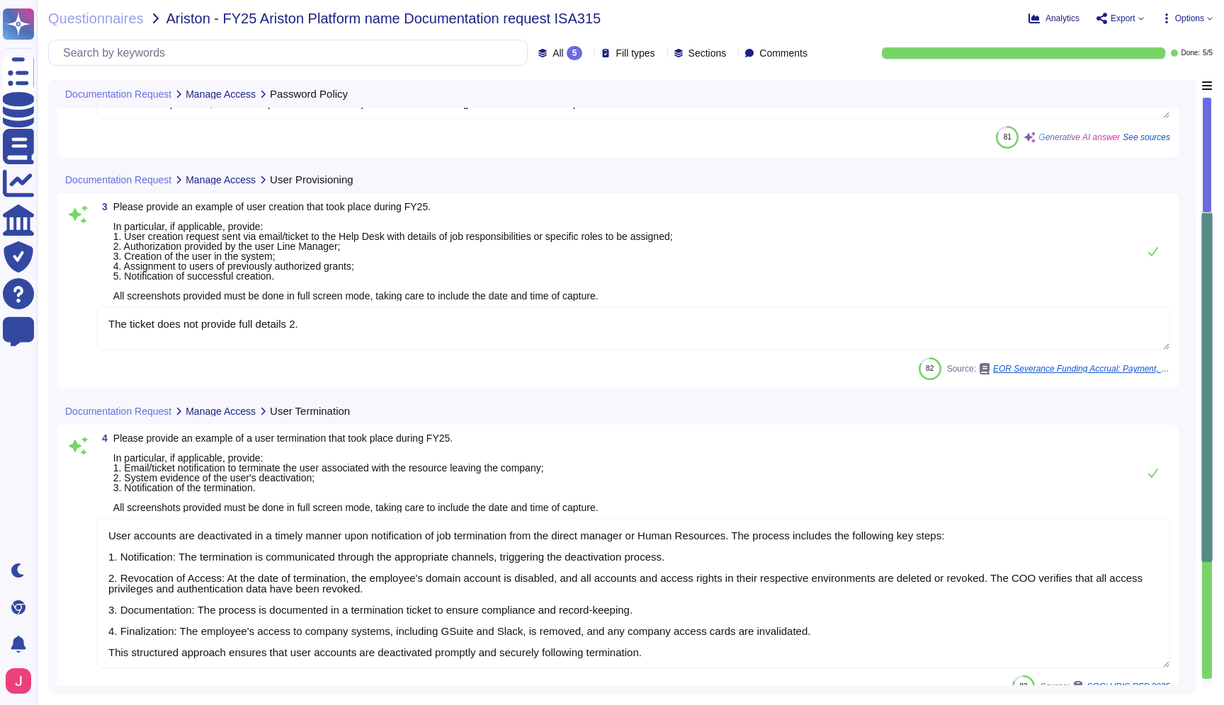
type textarea "- Lor ipsumdol sitame, co adipisci el sed Doeius Tempori Utlabo, etdolore mag a…"
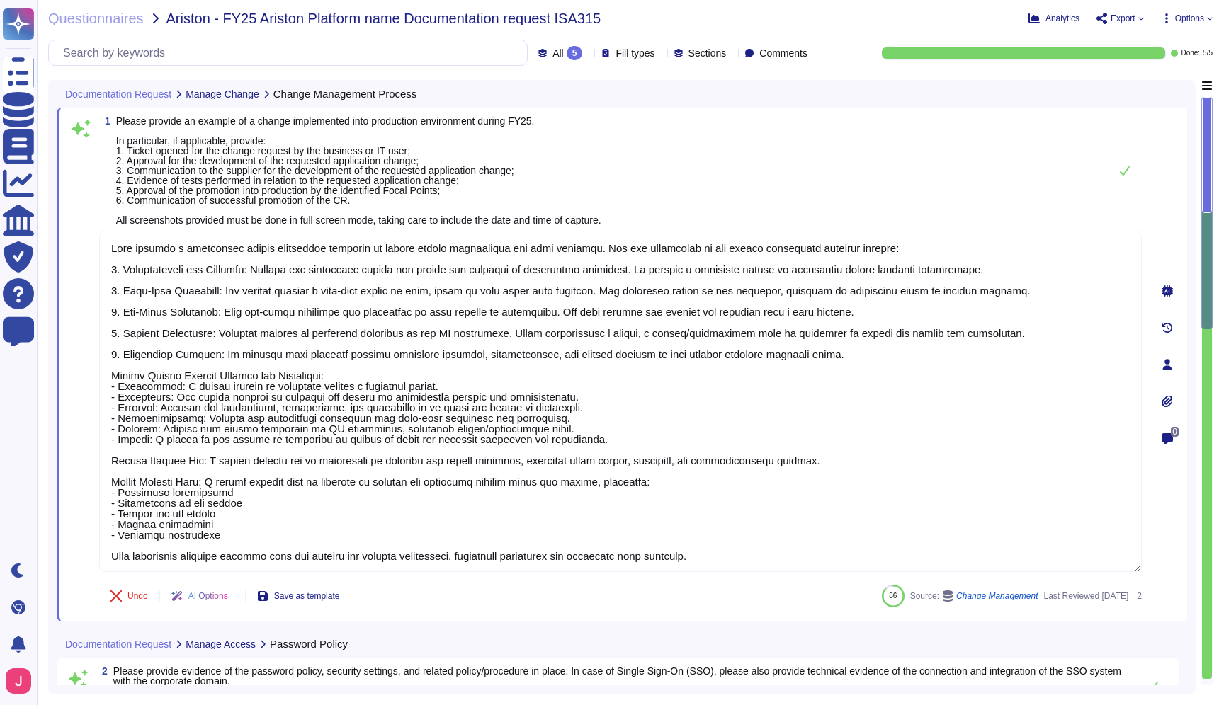
type textarea "[PERSON_NAME] follows a structured change management approach to ensure smooth …"
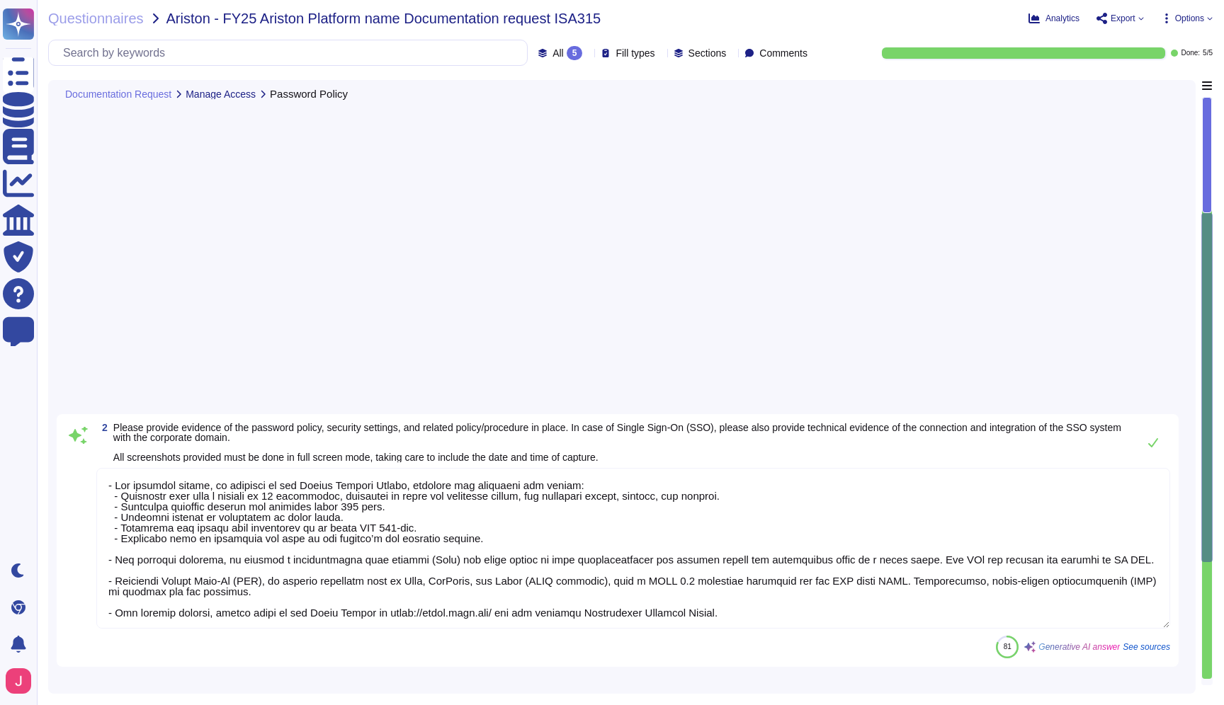
type textarea "User accounts are deactivated in a timely manner upon notification of job termi…"
type textarea "[PERSON_NAME] has a structured user access review process overseen by the Direc…"
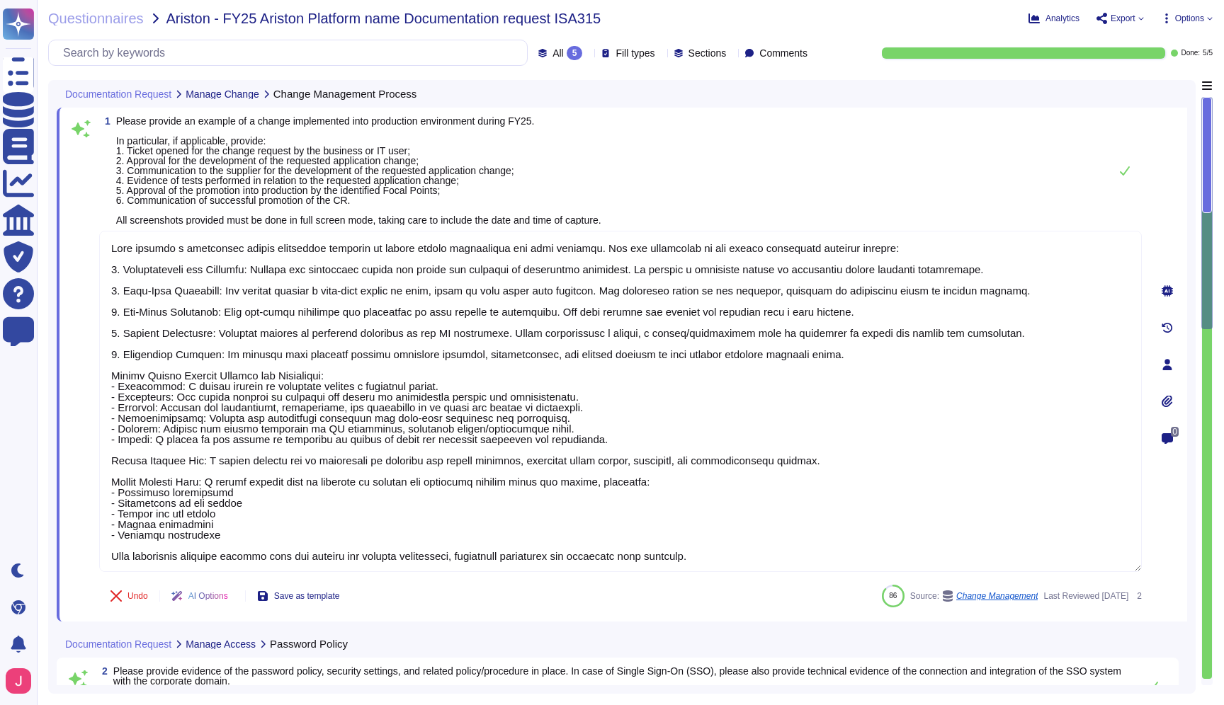
type textarea "[PERSON_NAME] follows a structured change management approach to ensure smooth …"
type textarea "- Lor ipsumdol sitame, co adipisci el sed Doeius Tempori Utlabo, etdolore mag a…"
click at [661, 54] on icon at bounding box center [661, 54] width 0 height 0
click at [833, 118] on div "1 Please provide an example of a change implemented into production environment…" at bounding box center [620, 170] width 1042 height 109
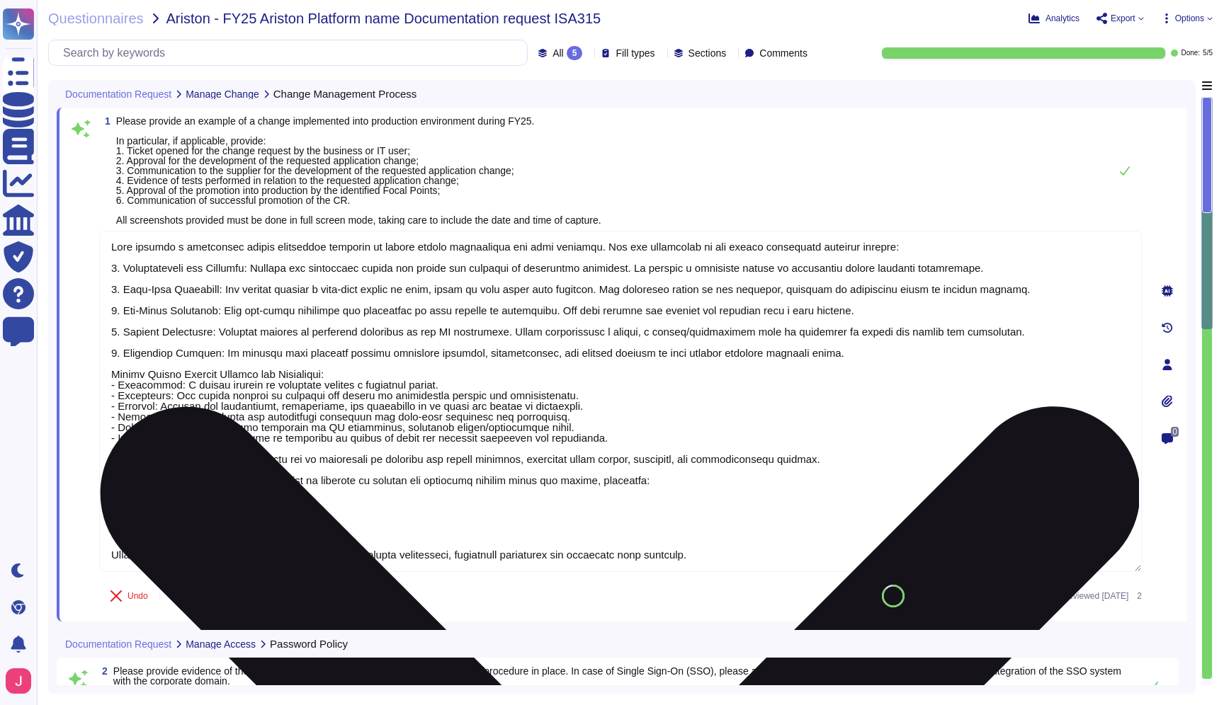
scroll to position [1004, 0]
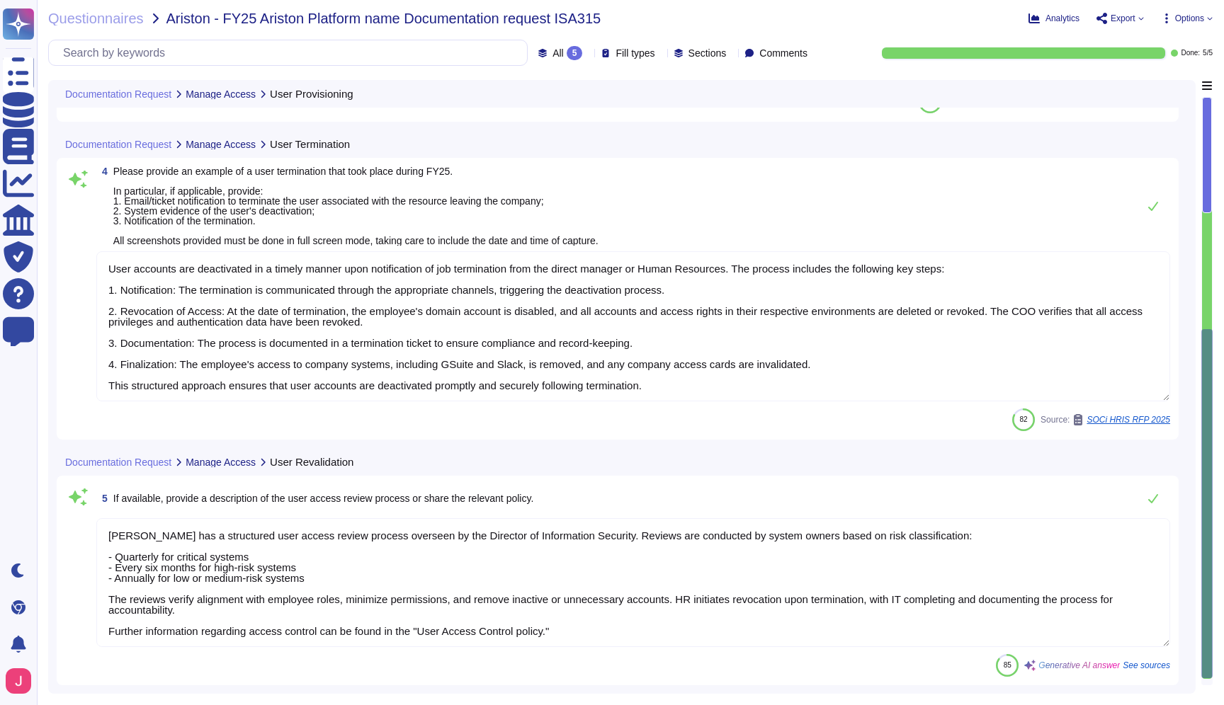
type textarea "User accounts are deactivated in a timely manner upon notification of job termi…"
type textarea "[PERSON_NAME] has a structured user access review process overseen by the Direc…"
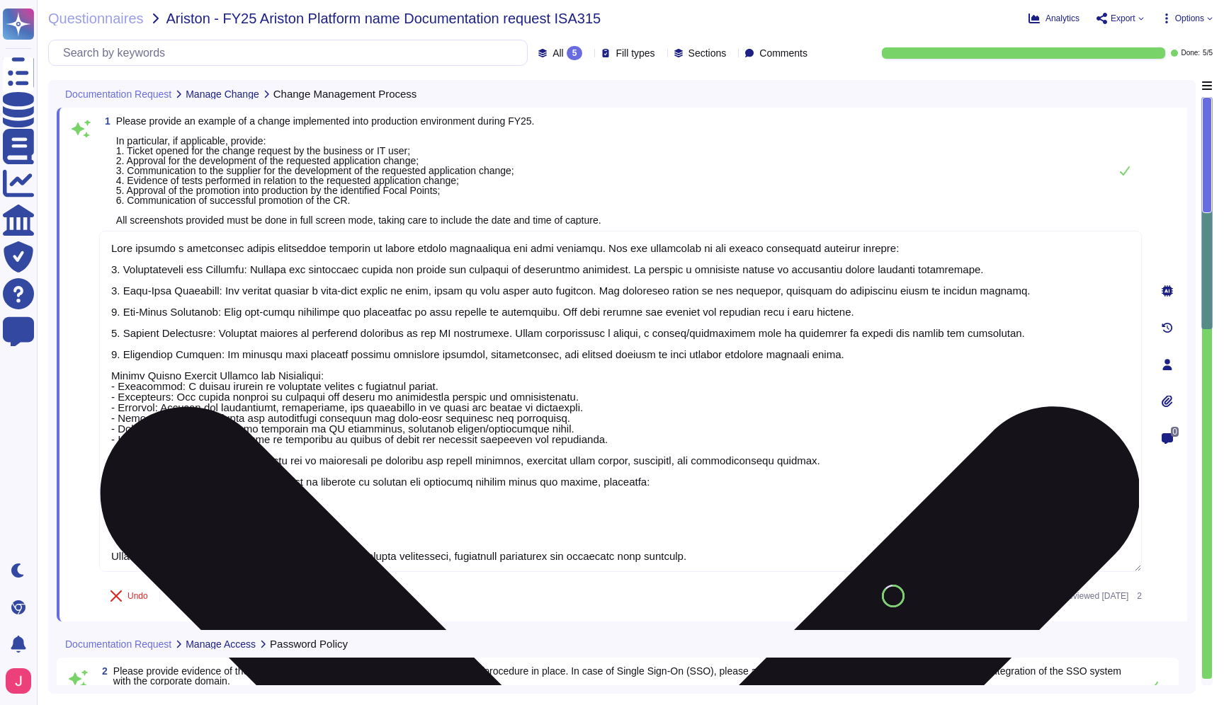
type textarea "[PERSON_NAME] follows a structured change management approach to ensure smooth …"
type textarea "- Lor ipsumdol sitame, co adipisci el sed Doeius Tempori Utlabo, etdolore mag a…"
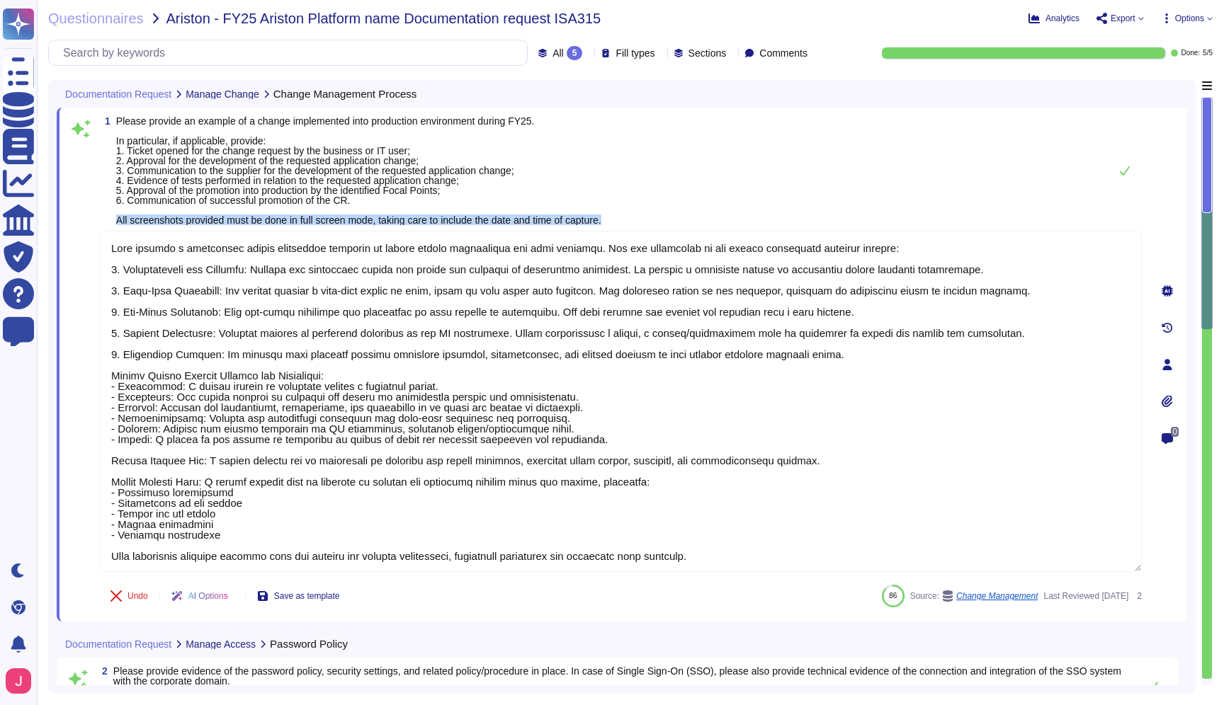
drag, startPoint x: 117, startPoint y: 222, endPoint x: 641, endPoint y: 217, distance: 524.1
click at [641, 217] on div "1 Please provide an example of a change implemented into production environment…" at bounding box center [620, 170] width 1042 height 109
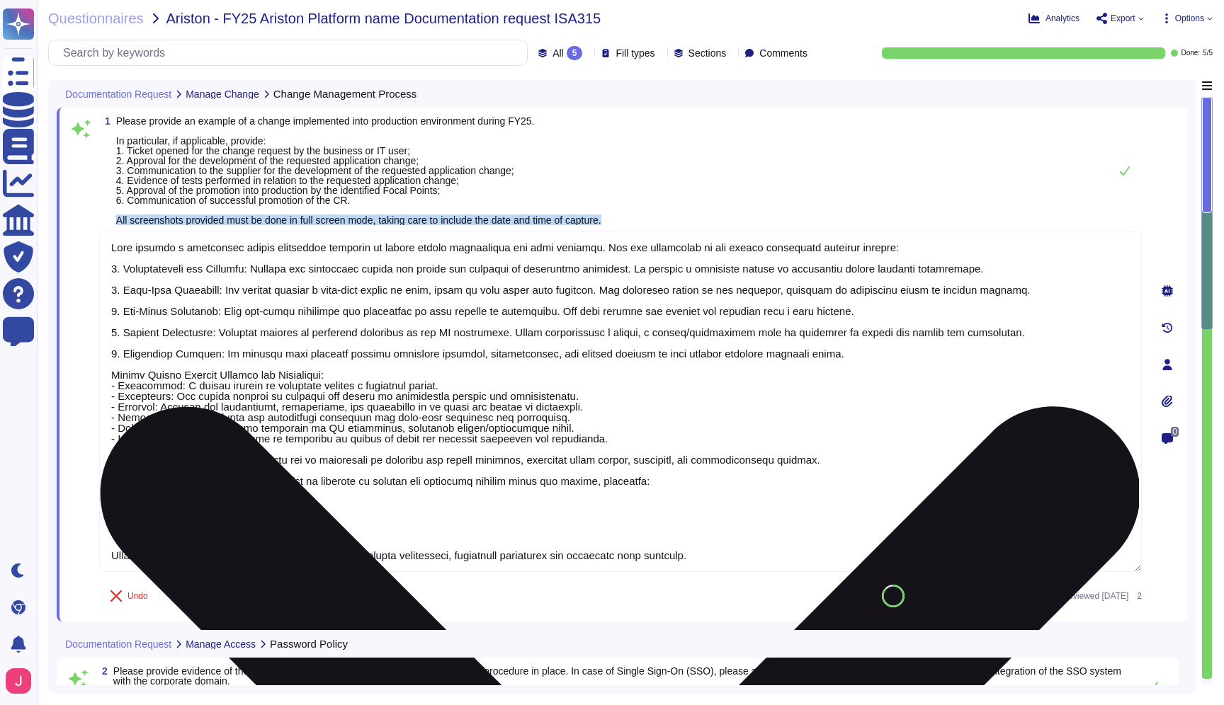
scroll to position [1, 0]
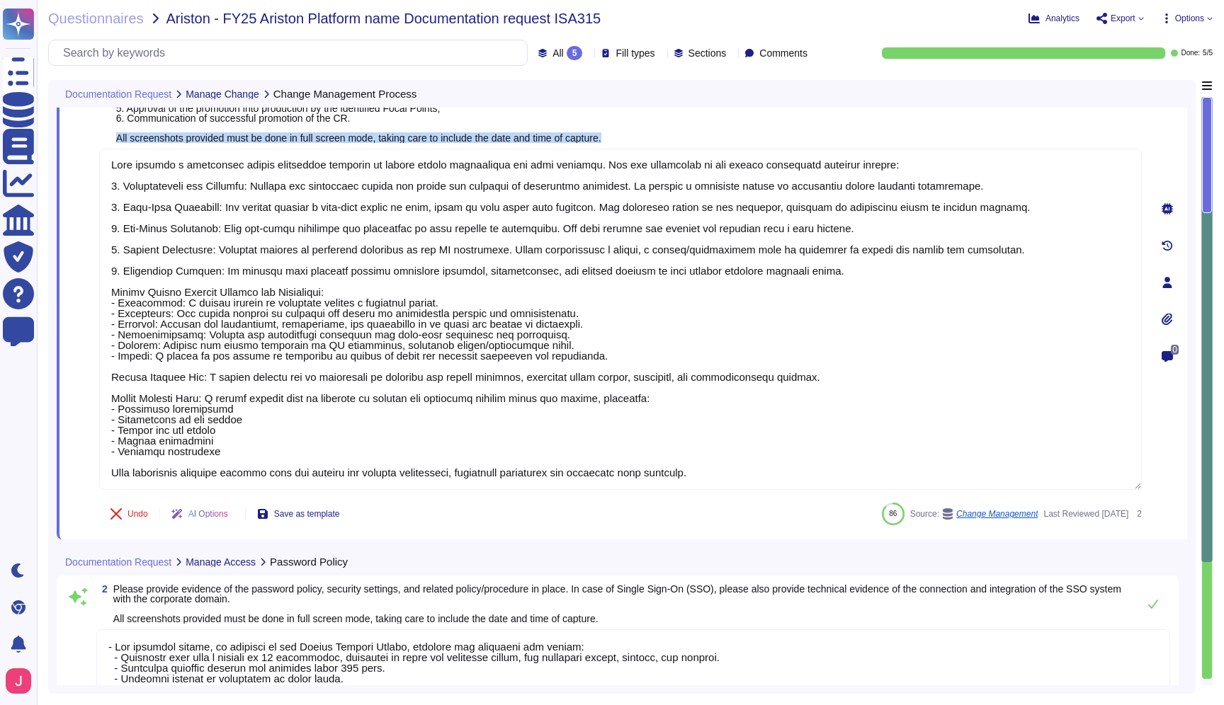
type textarea "User accounts are deactivated in a timely manner upon notification of job termi…"
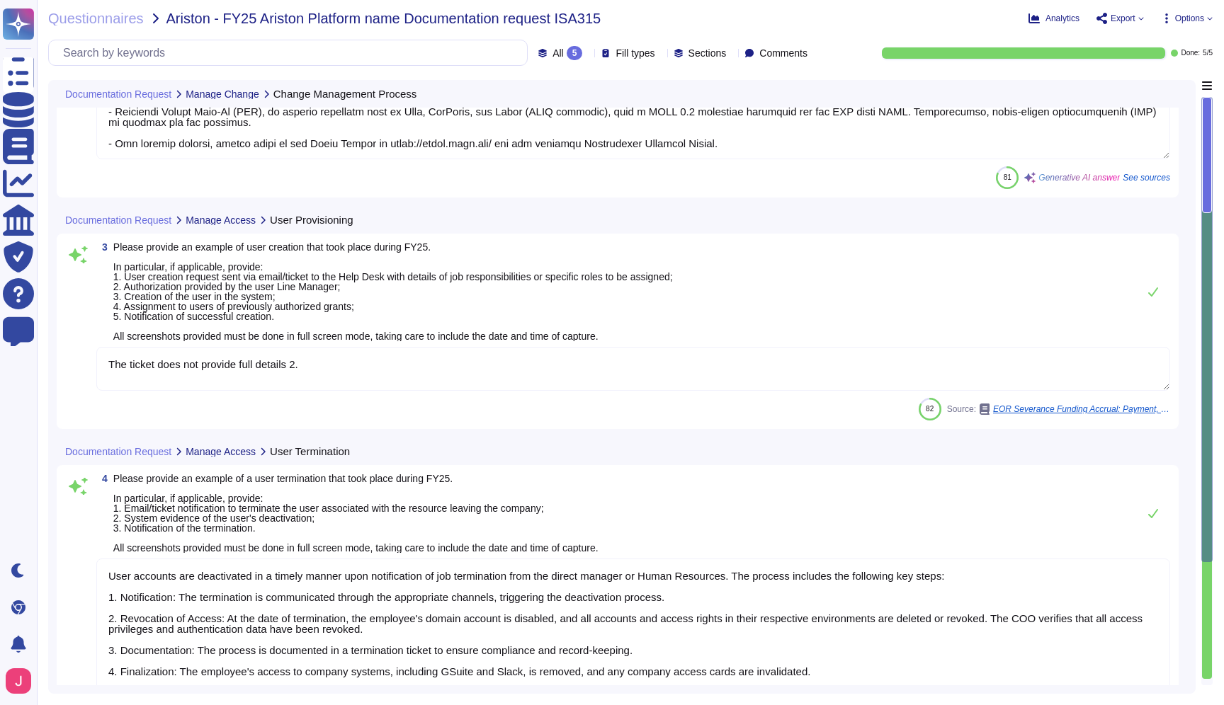
scroll to position [932, 0]
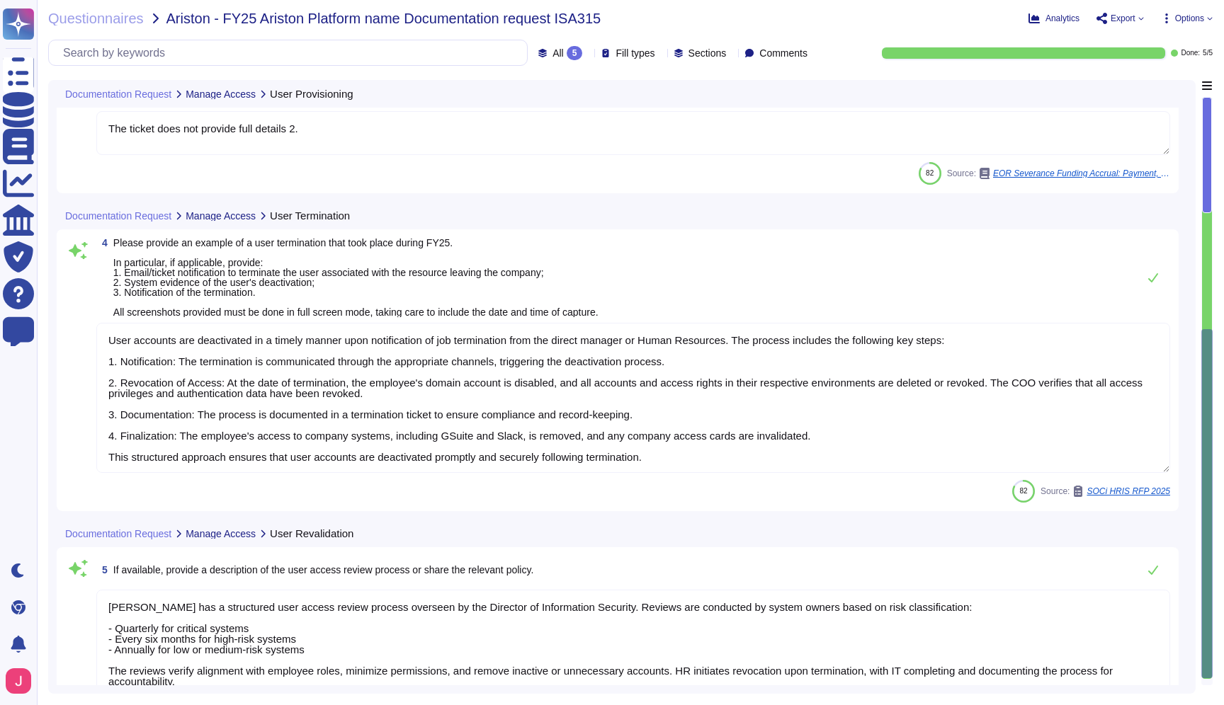
type textarea "[PERSON_NAME] has a structured user access review process overseen by the Direc…"
click at [1130, 16] on span "Export" at bounding box center [1122, 18] width 25 height 8
click at [1147, 86] on p "Download" at bounding box center [1172, 106] width 50 height 40
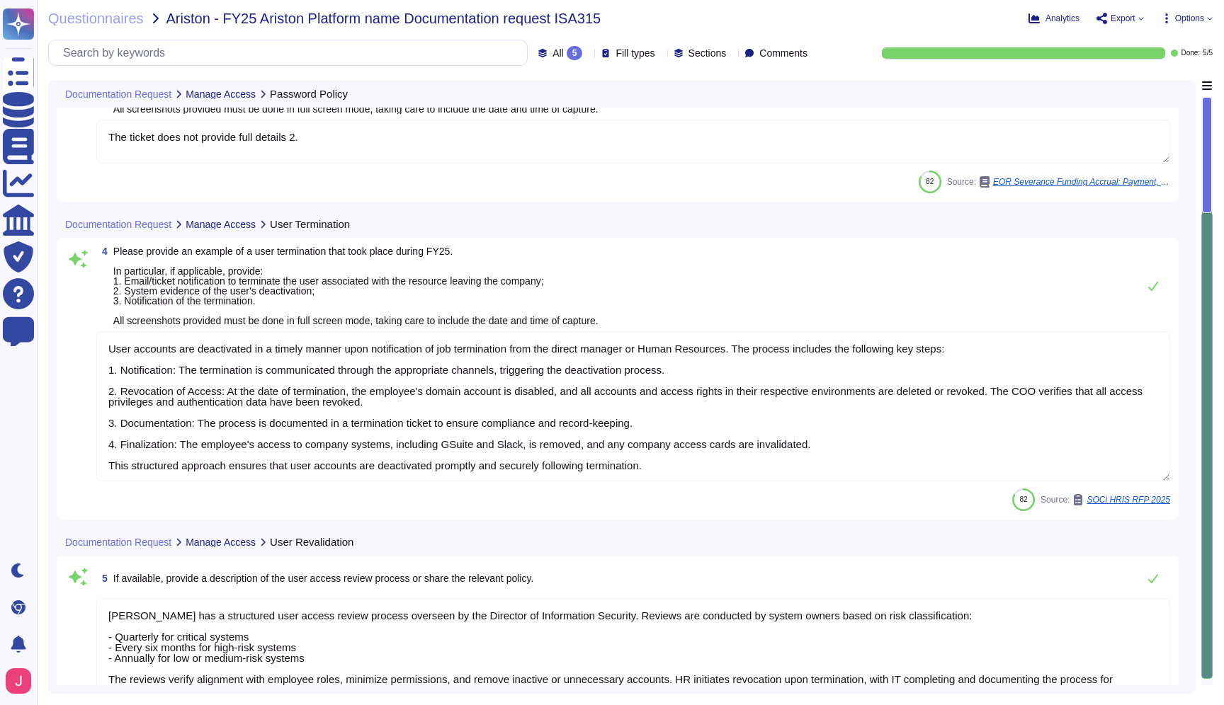
scroll to position [615, 0]
type textarea "- Lor ipsumdol sitame, co adipisci el sed Doeius Tempori Utlabo, etdolore mag a…"
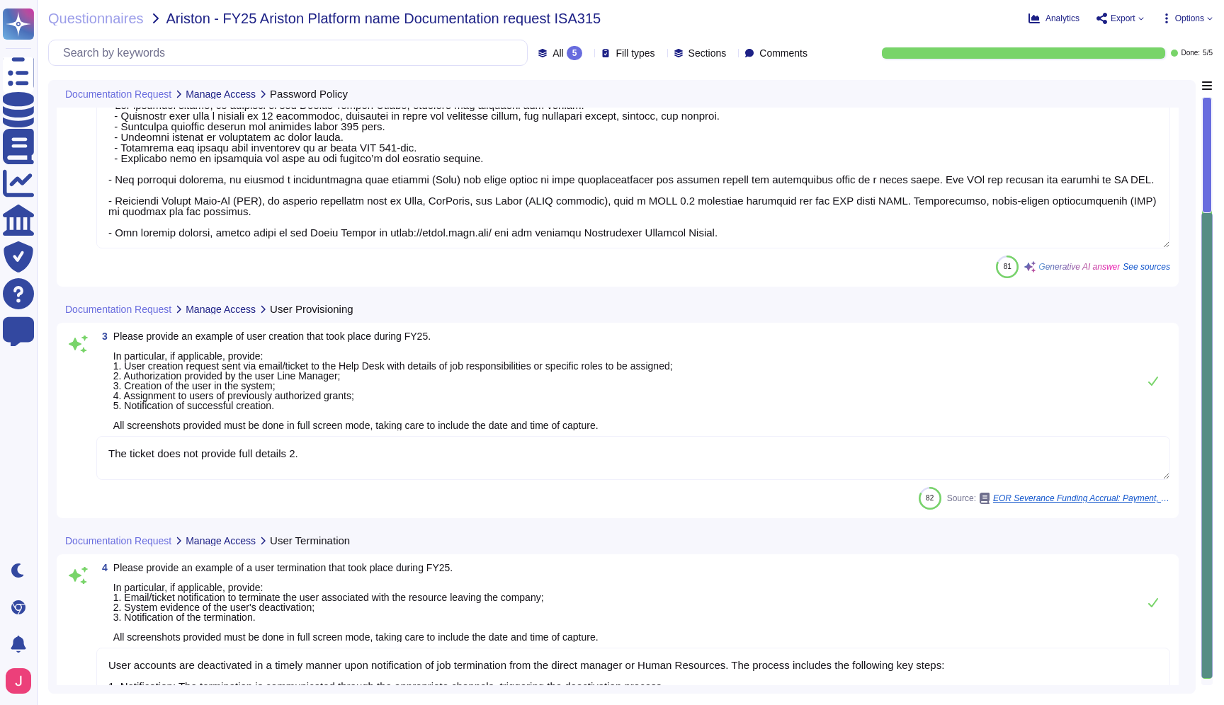
scroll to position [0, 0]
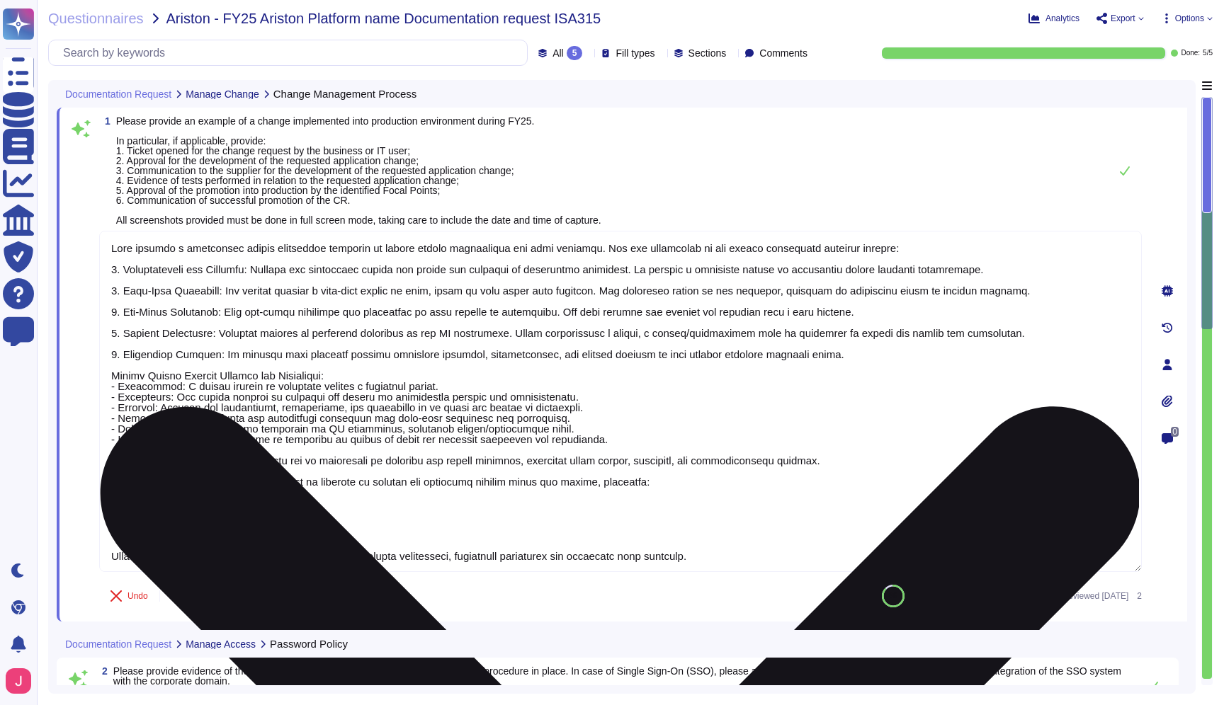
type textarea "[PERSON_NAME] follows a structured change management approach to ensure smooth …"
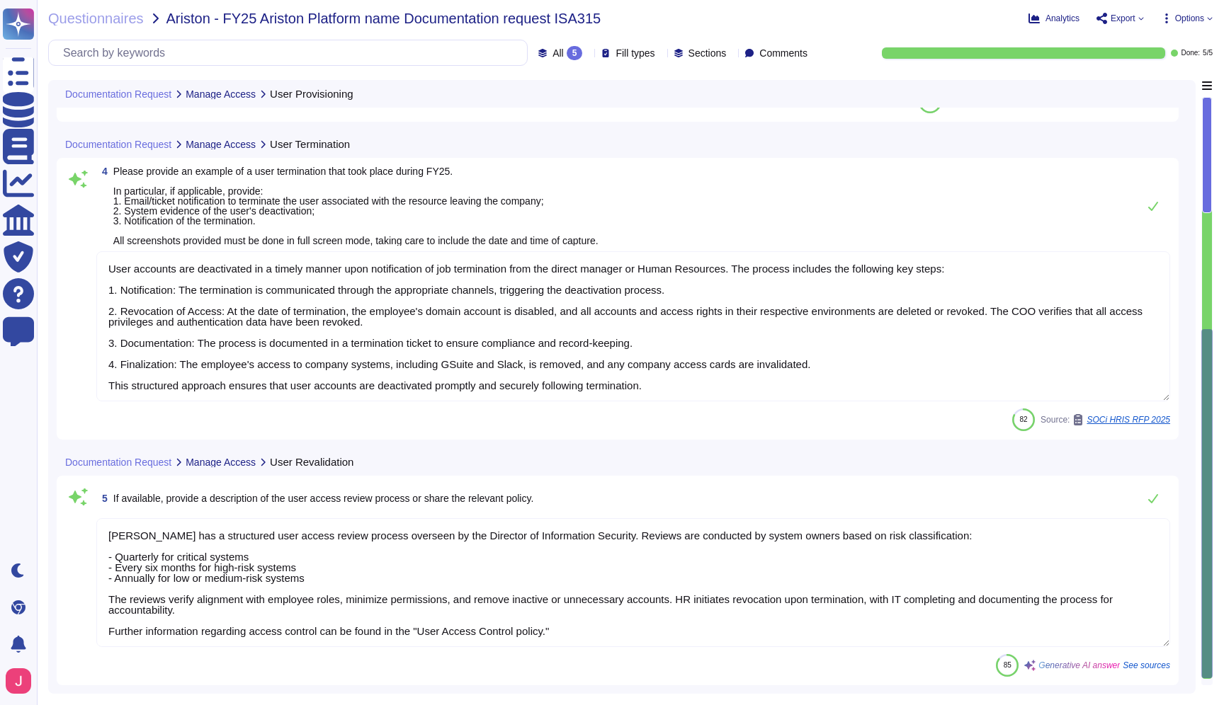
type textarea "User accounts are deactivated in a timely manner upon notification of job termi…"
type textarea "[PERSON_NAME] has a structured user access review process overseen by the Direc…"
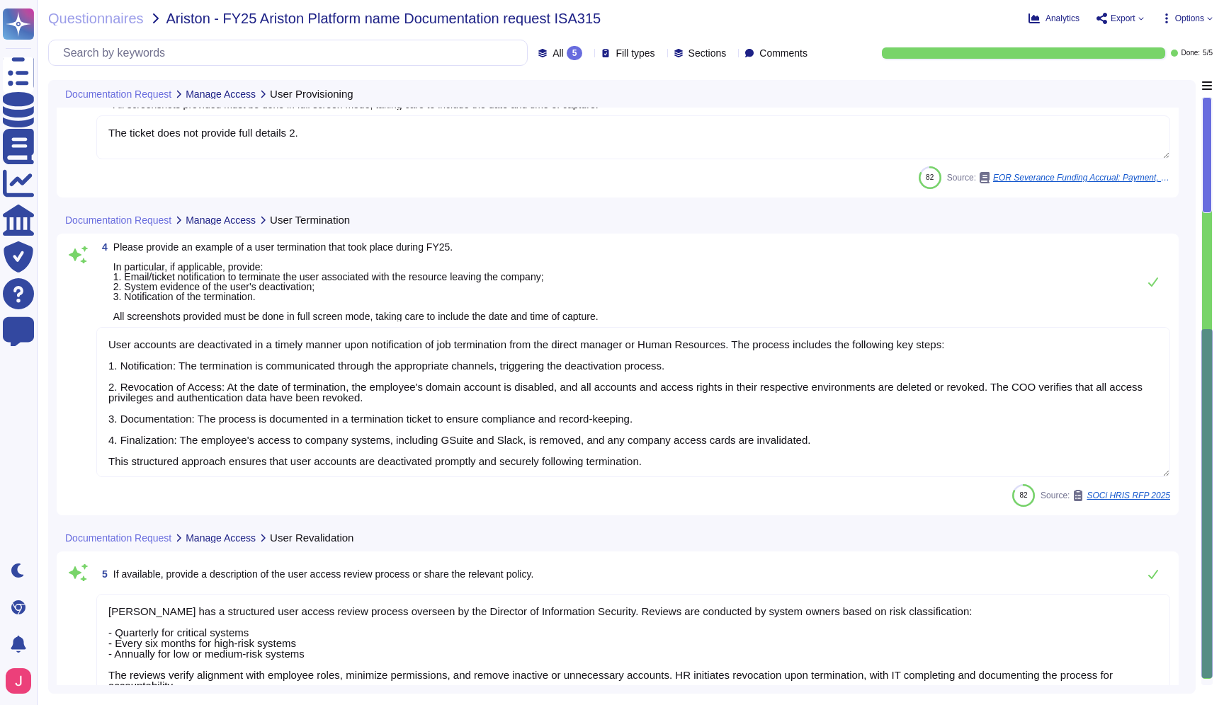
scroll to position [763, 0]
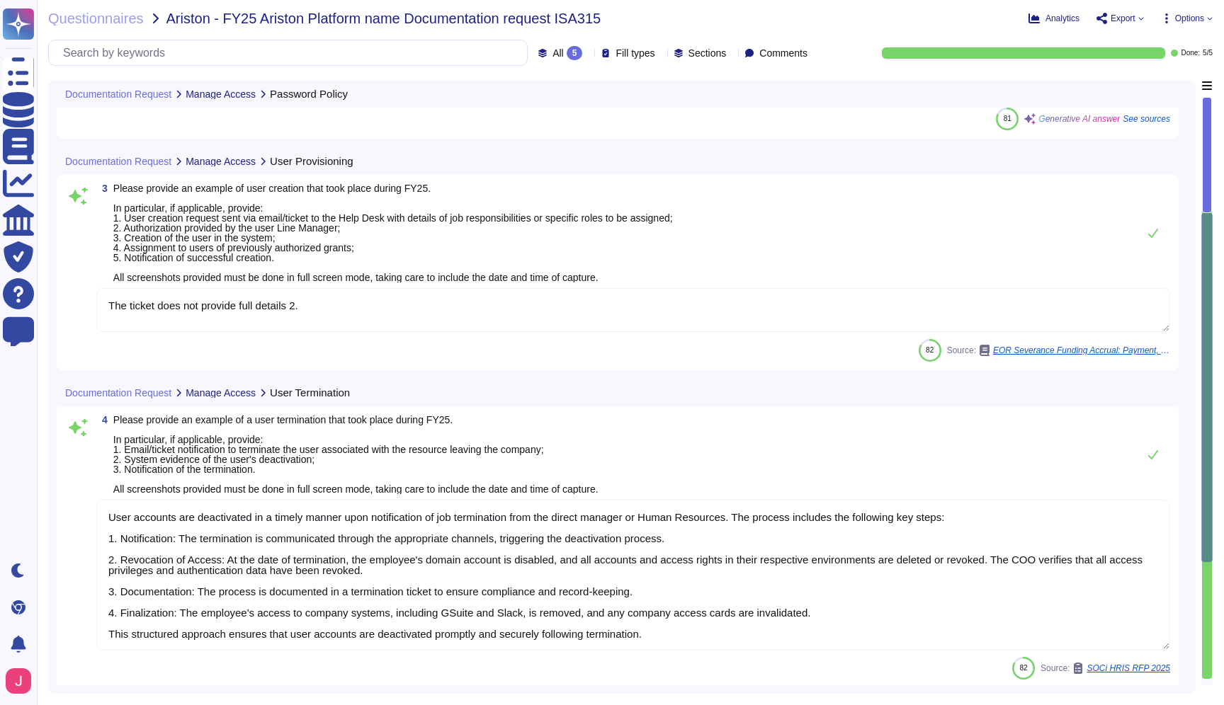
type textarea "- Lor ipsumdol sitame, co adipisci el sed Doeius Tempori Utlabo, etdolore mag a…"
click at [372, 296] on textarea "The ticket does not provide full details 2." at bounding box center [633, 310] width 1074 height 44
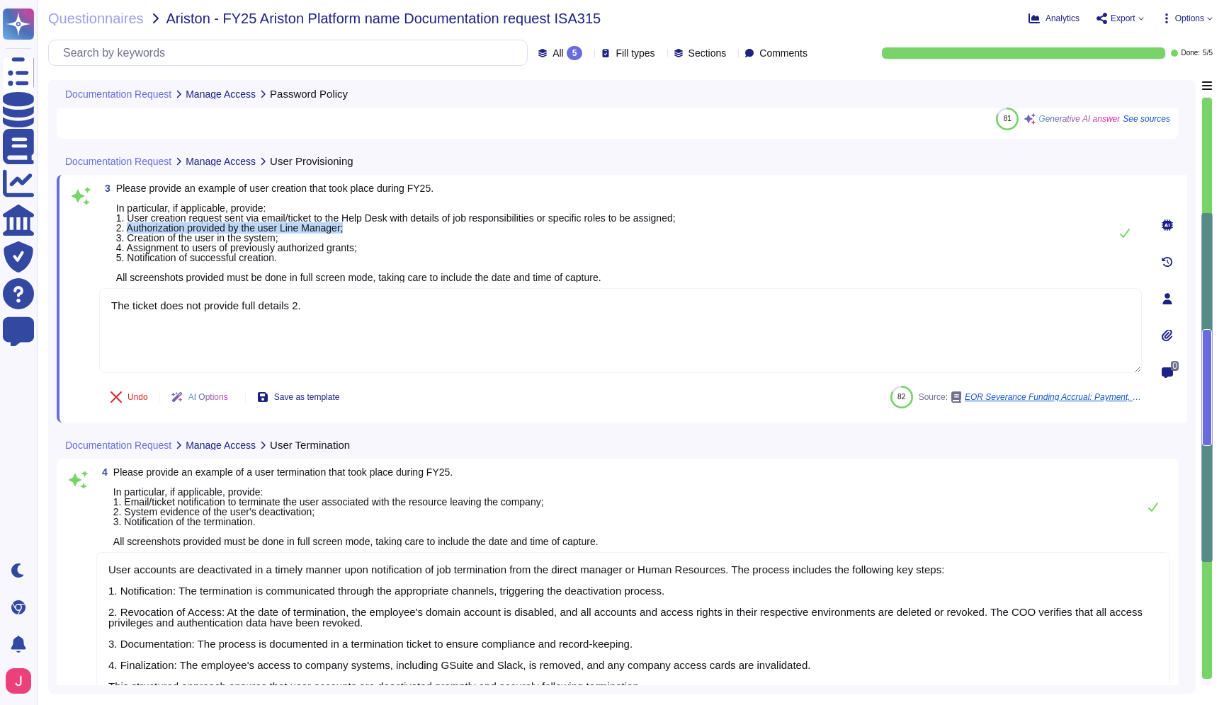
drag, startPoint x: 129, startPoint y: 230, endPoint x: 377, endPoint y: 227, distance: 248.6
click at [377, 227] on span "Please provide an example of user creation that took place during FY25. In part…" at bounding box center [395, 232] width 559 height 99
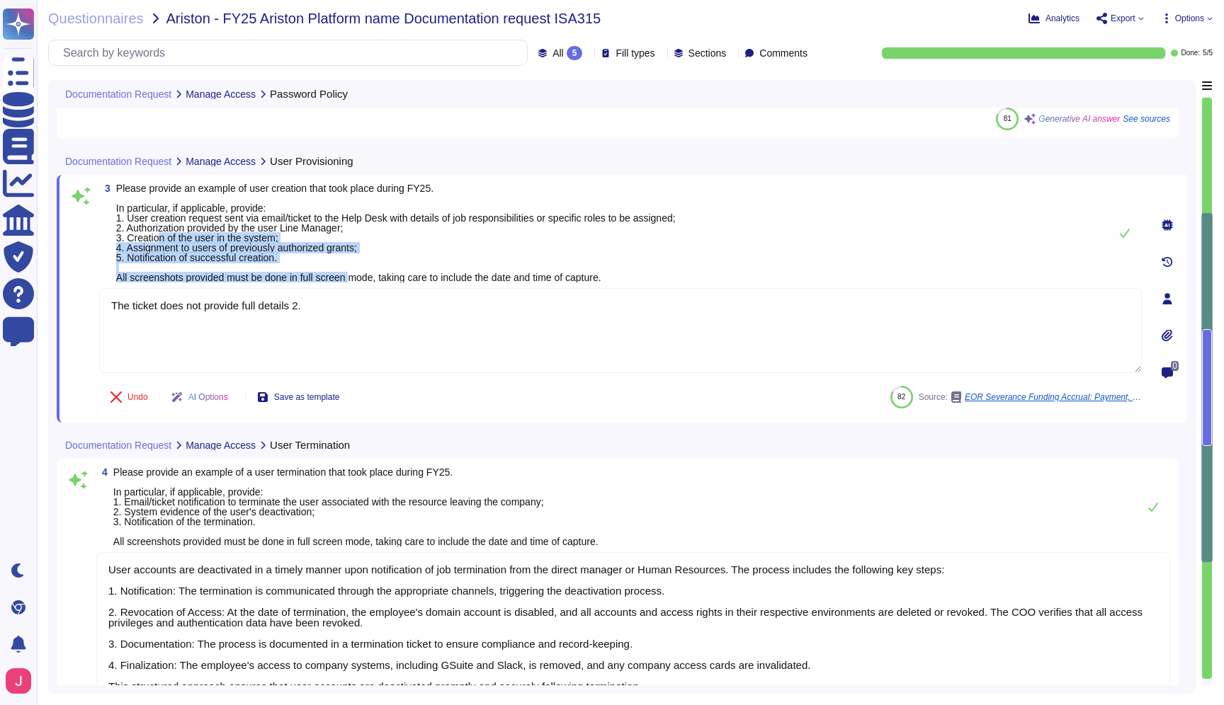
drag, startPoint x: 164, startPoint y: 237, endPoint x: 364, endPoint y: 277, distance: 203.6
click at [364, 277] on span "Please provide an example of user creation that took place during FY25. In part…" at bounding box center [395, 233] width 559 height 101
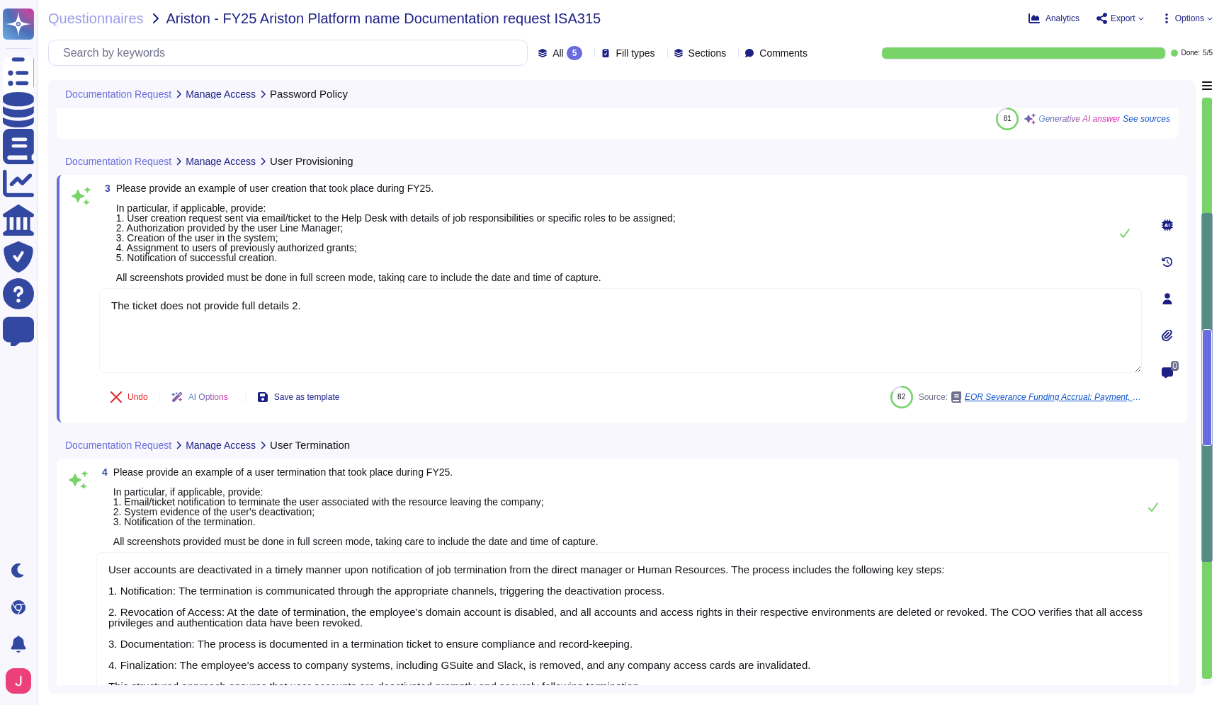
click at [234, 399] on icon at bounding box center [234, 399] width 0 height 0
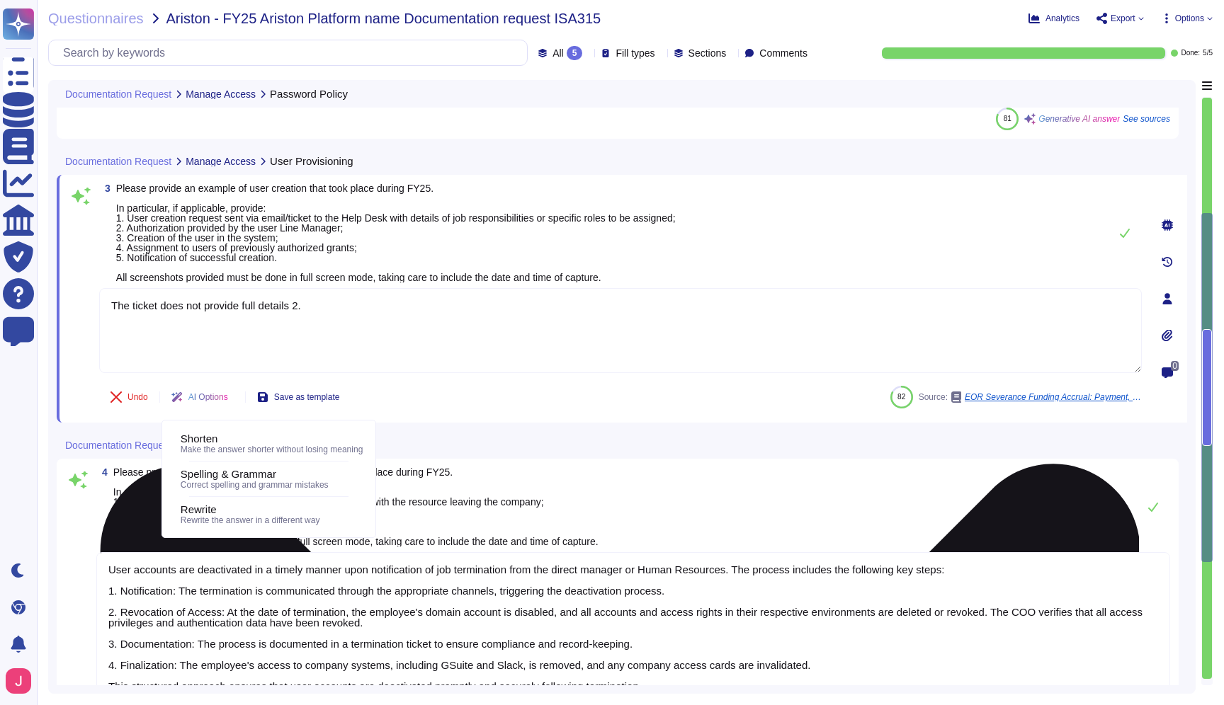
click at [363, 324] on textarea "The ticket does not provide full details 2." at bounding box center [620, 330] width 1042 height 85
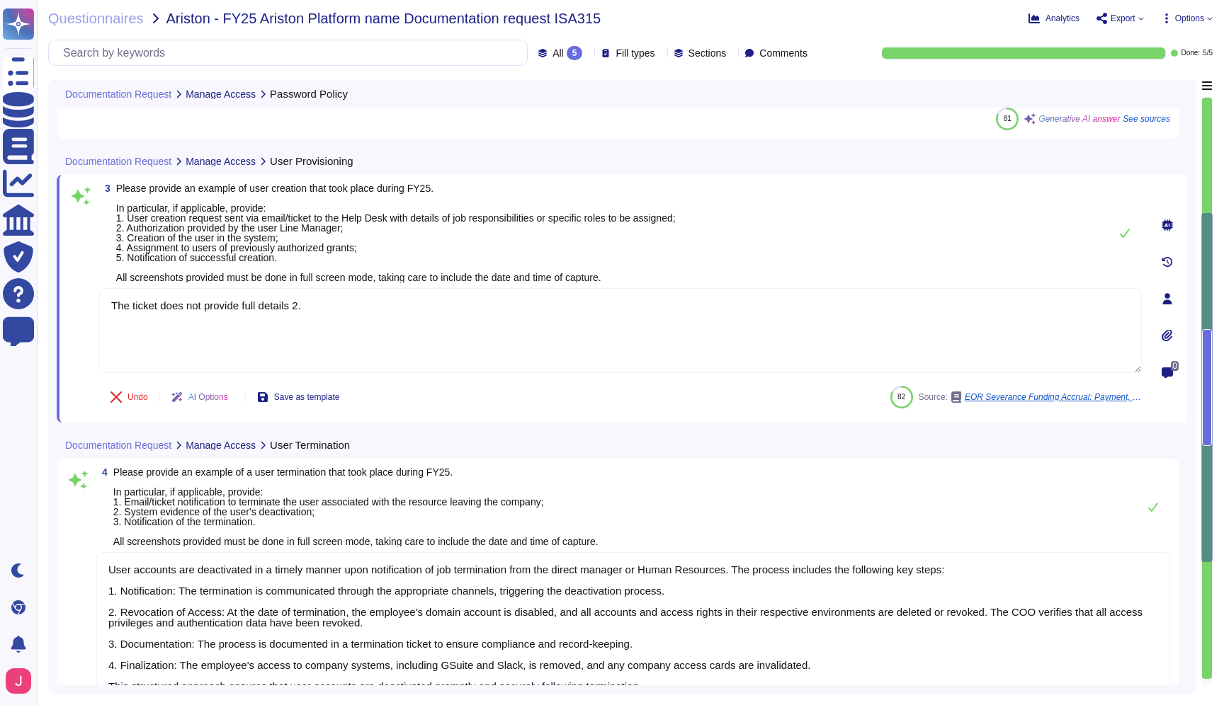
drag, startPoint x: 356, startPoint y: 314, endPoint x: 97, endPoint y: 259, distance: 264.9
click at [97, 259] on div "3 Please provide an example of user creation that took place during FY25. In pa…" at bounding box center [605, 298] width 1074 height 231
type textarea "u"
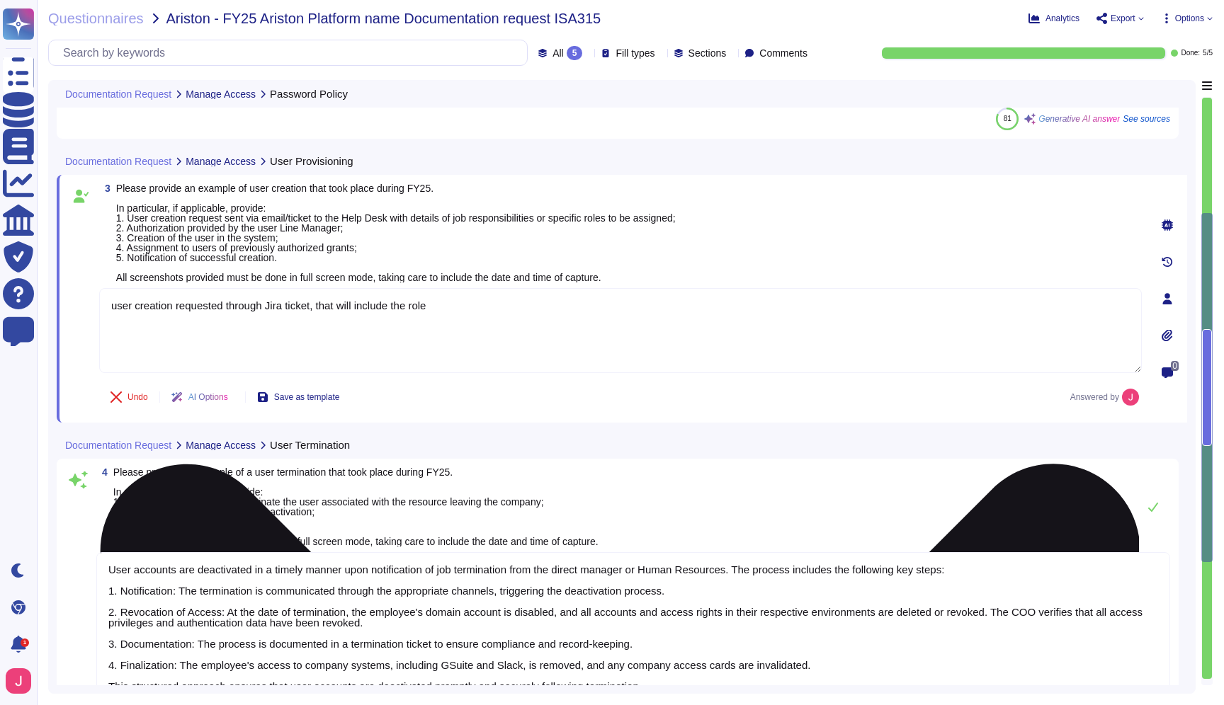
click at [202, 319] on textarea "user creation requested through Jira ticket, that will include the role" at bounding box center [620, 330] width 1042 height 85
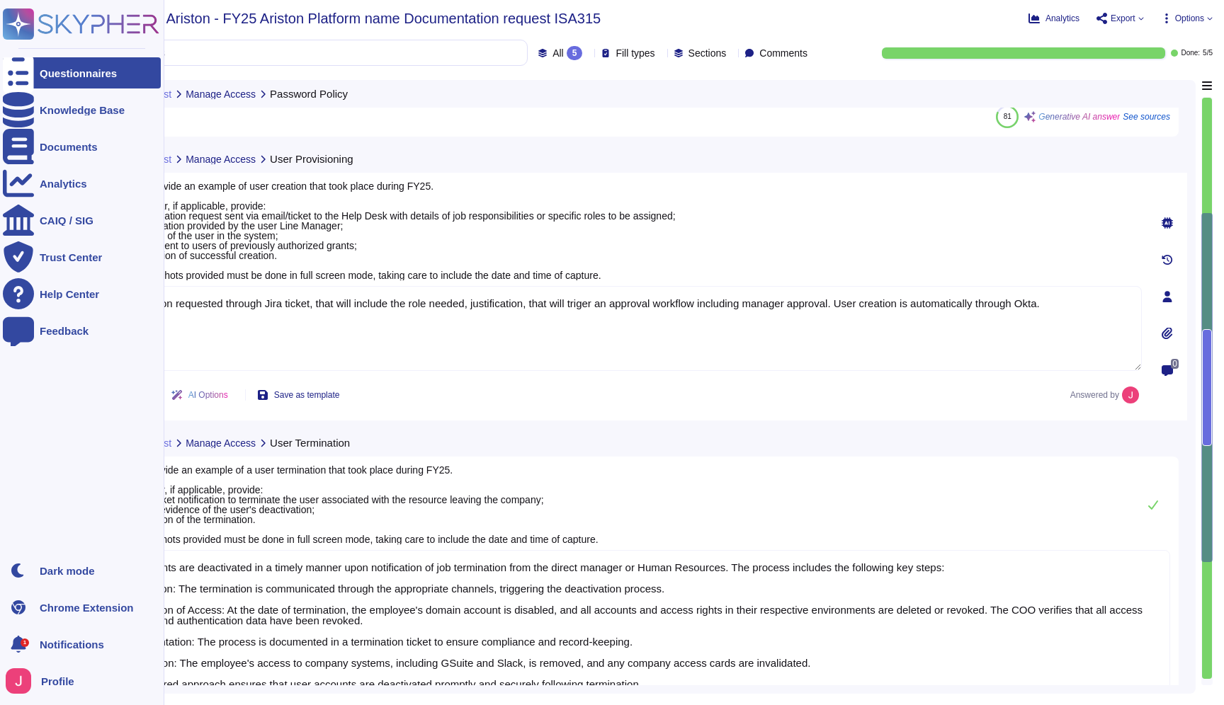
scroll to position [766, 0]
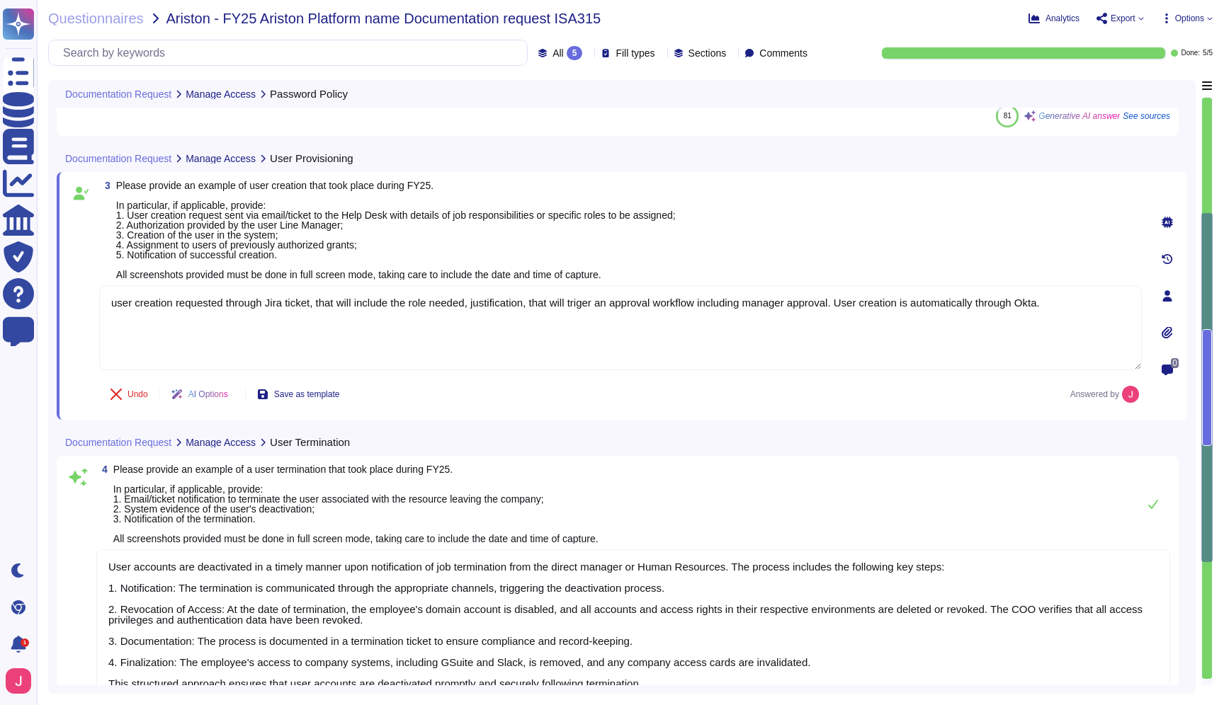
click at [234, 387] on div "AI Options" at bounding box center [202, 394] width 85 height 34
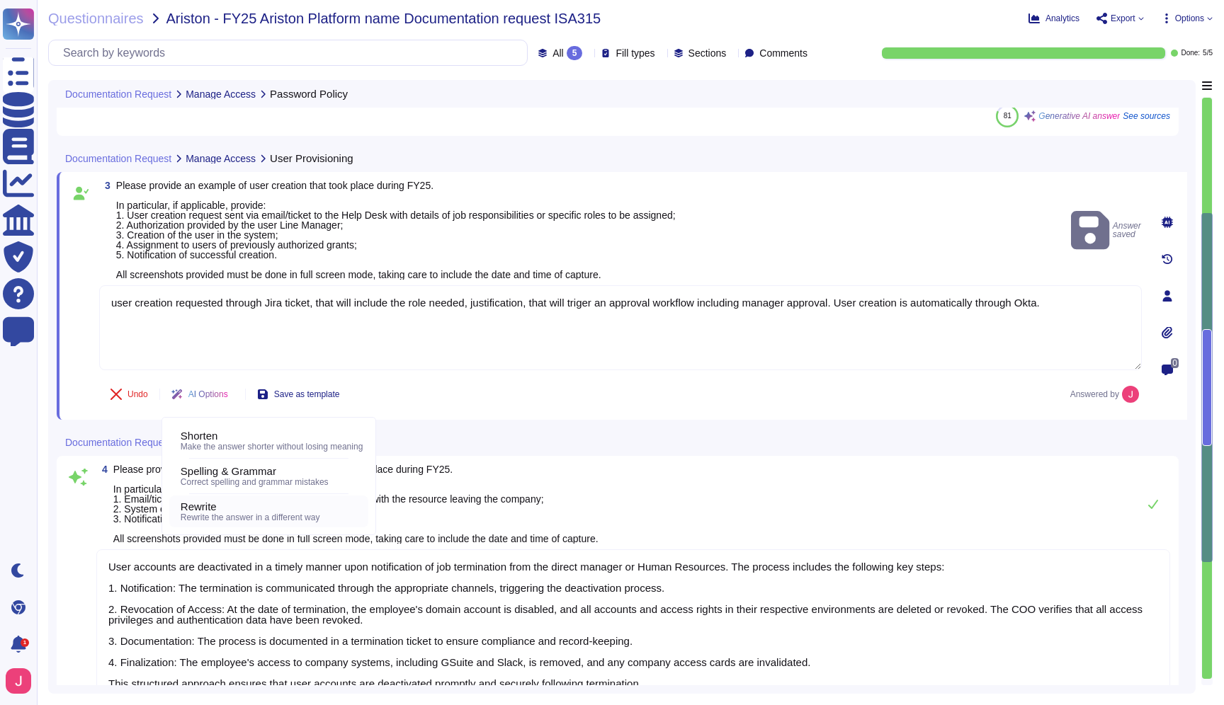
click at [255, 517] on span "Rewrite the answer in a different way" at bounding box center [251, 518] width 140 height 10
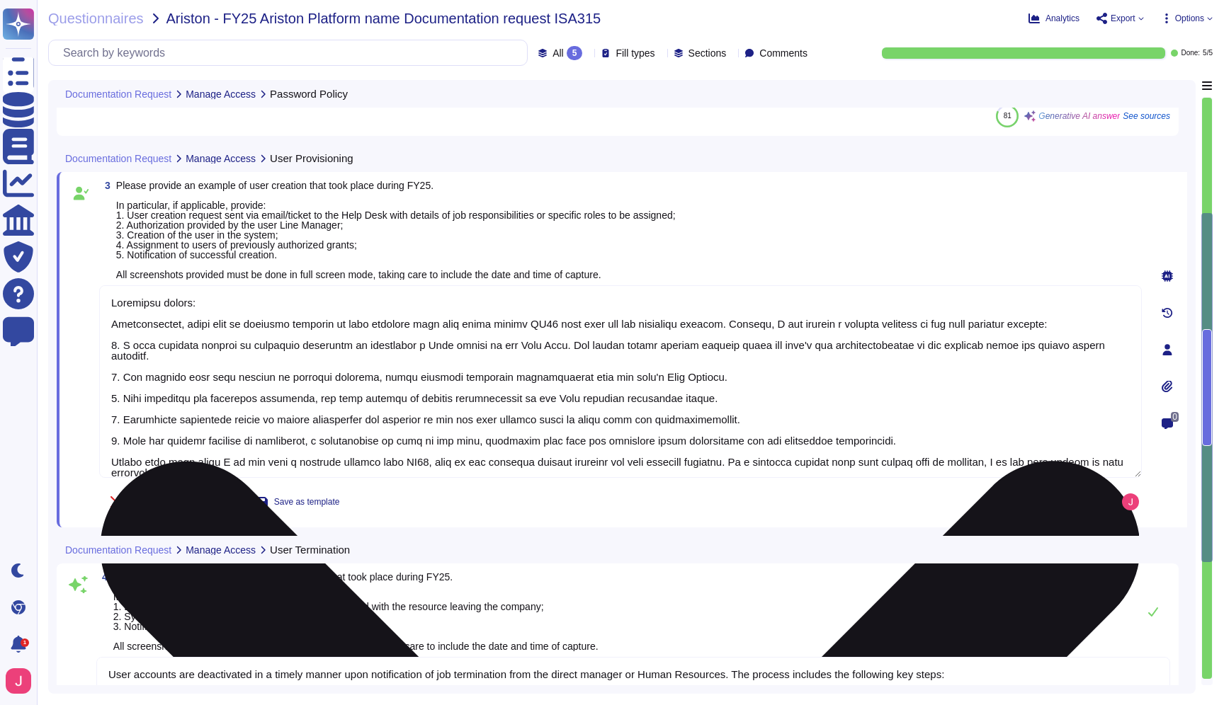
scroll to position [0, 0]
drag, startPoint x: 142, startPoint y: 330, endPoint x: 392, endPoint y: 335, distance: 250.8
click at [392, 335] on textarea at bounding box center [620, 381] width 1042 height 193
drag, startPoint x: 348, startPoint y: 320, endPoint x: 649, endPoint y: 336, distance: 301.4
click at [649, 336] on textarea at bounding box center [620, 381] width 1042 height 193
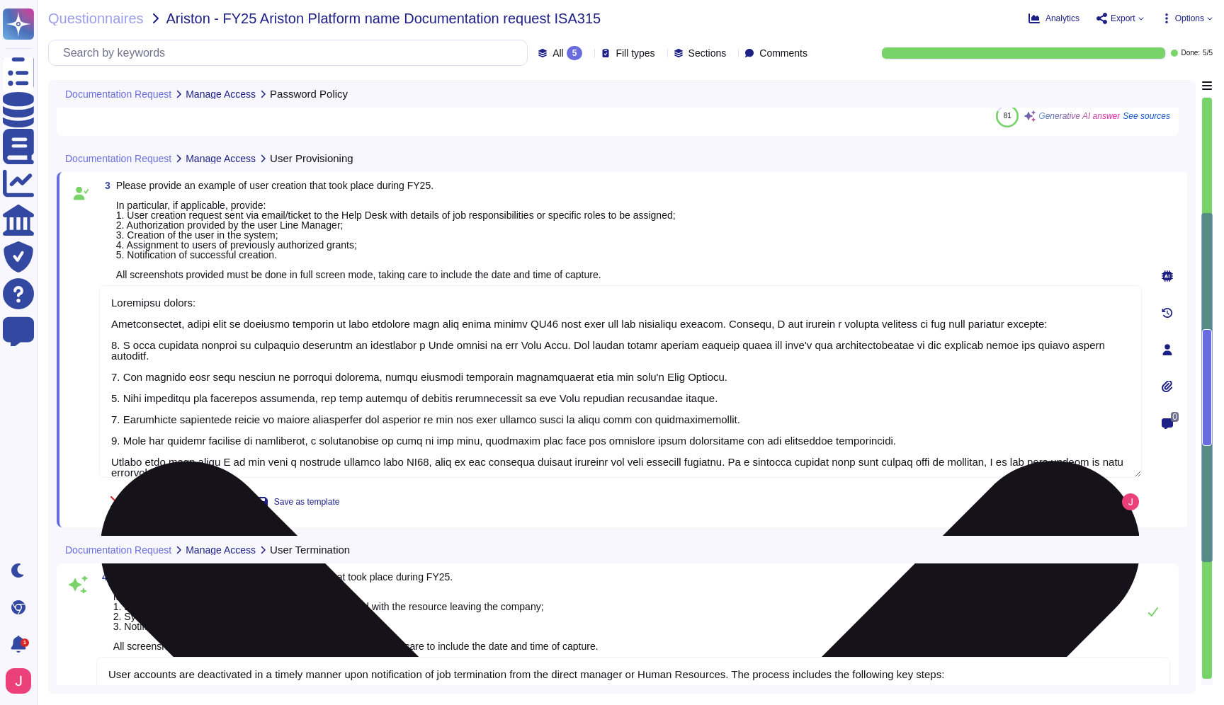
click at [758, 342] on textarea at bounding box center [620, 381] width 1042 height 193
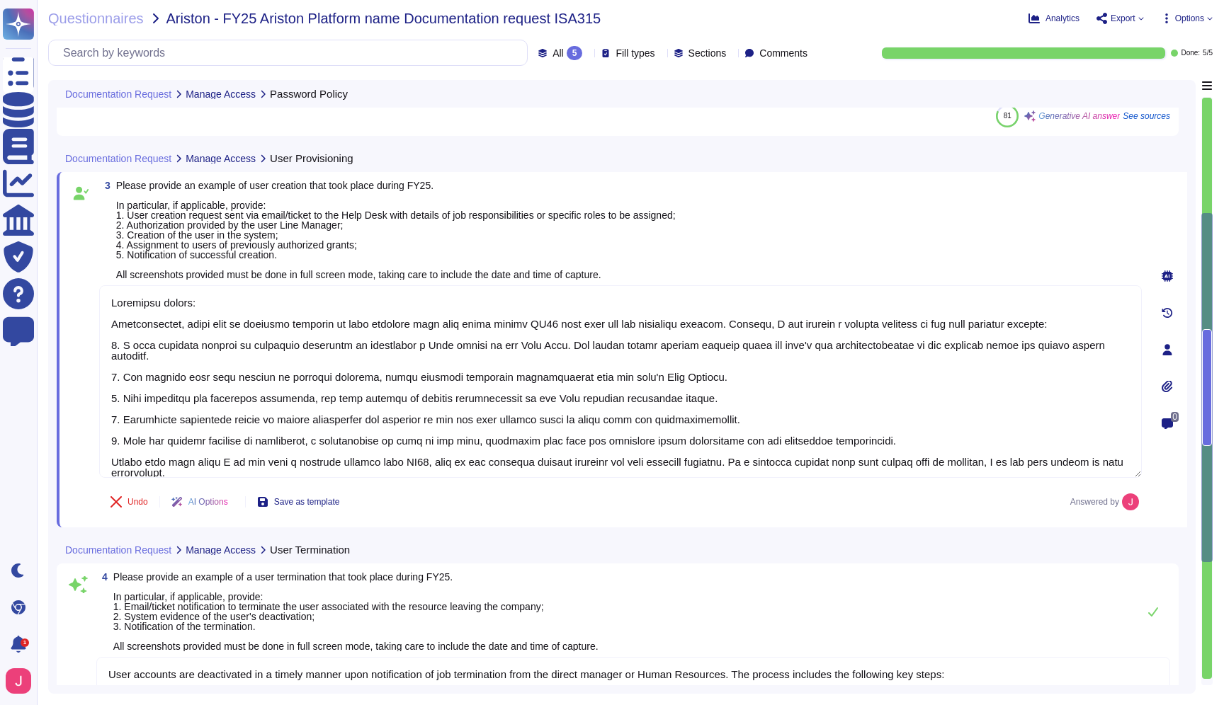
drag, startPoint x: 780, startPoint y: 322, endPoint x: 87, endPoint y: 301, distance: 692.9
click at [89, 301] on div "3 Please provide an example of user creation that took place during FY25. In pa…" at bounding box center [605, 350] width 1074 height 339
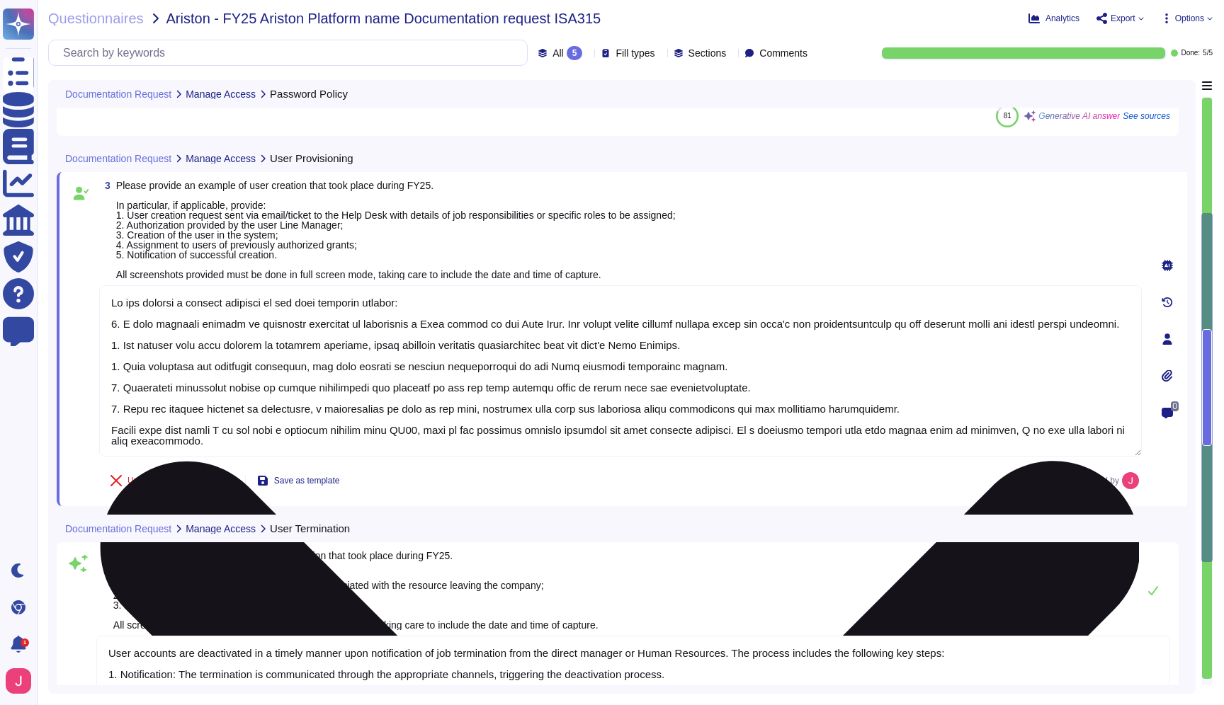
drag, startPoint x: 149, startPoint y: 325, endPoint x: 885, endPoint y: 408, distance: 740.5
click at [885, 408] on textarea at bounding box center [620, 370] width 1042 height 171
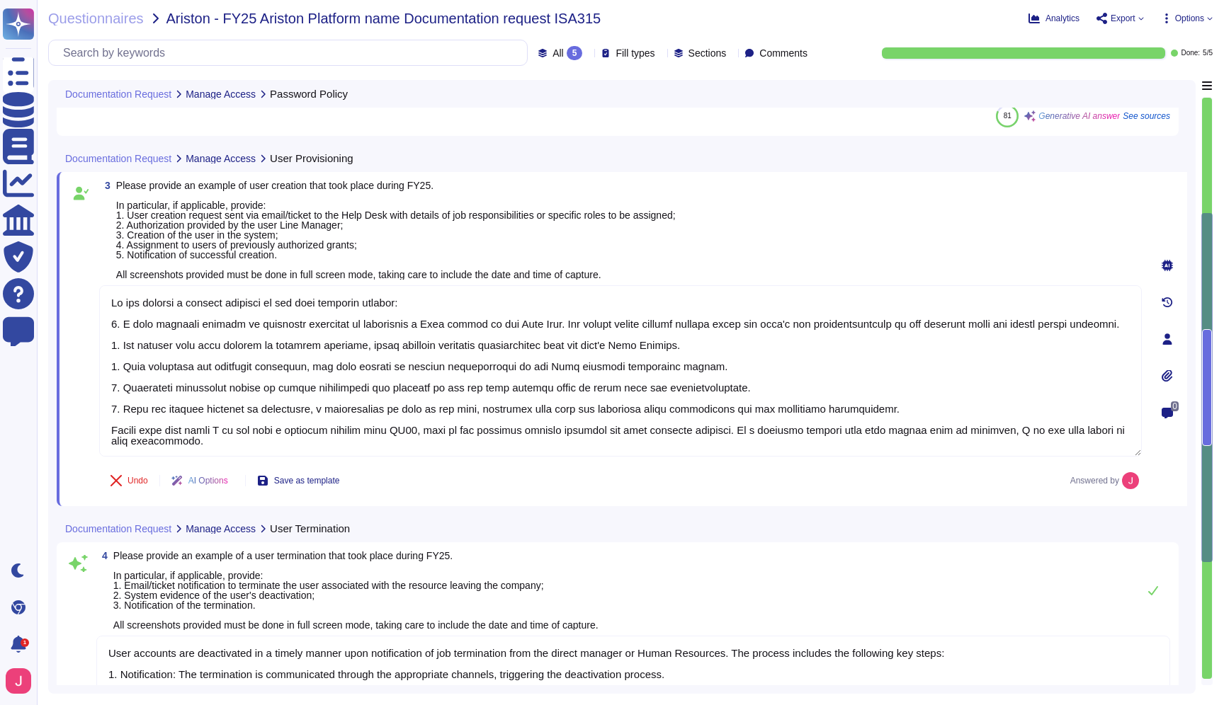
drag, startPoint x: 365, startPoint y: 445, endPoint x: 64, endPoint y: 433, distance: 301.2
click at [64, 433] on div "3 Please provide an example of user creation that took place during FY25. In pa…" at bounding box center [622, 339] width 1130 height 334
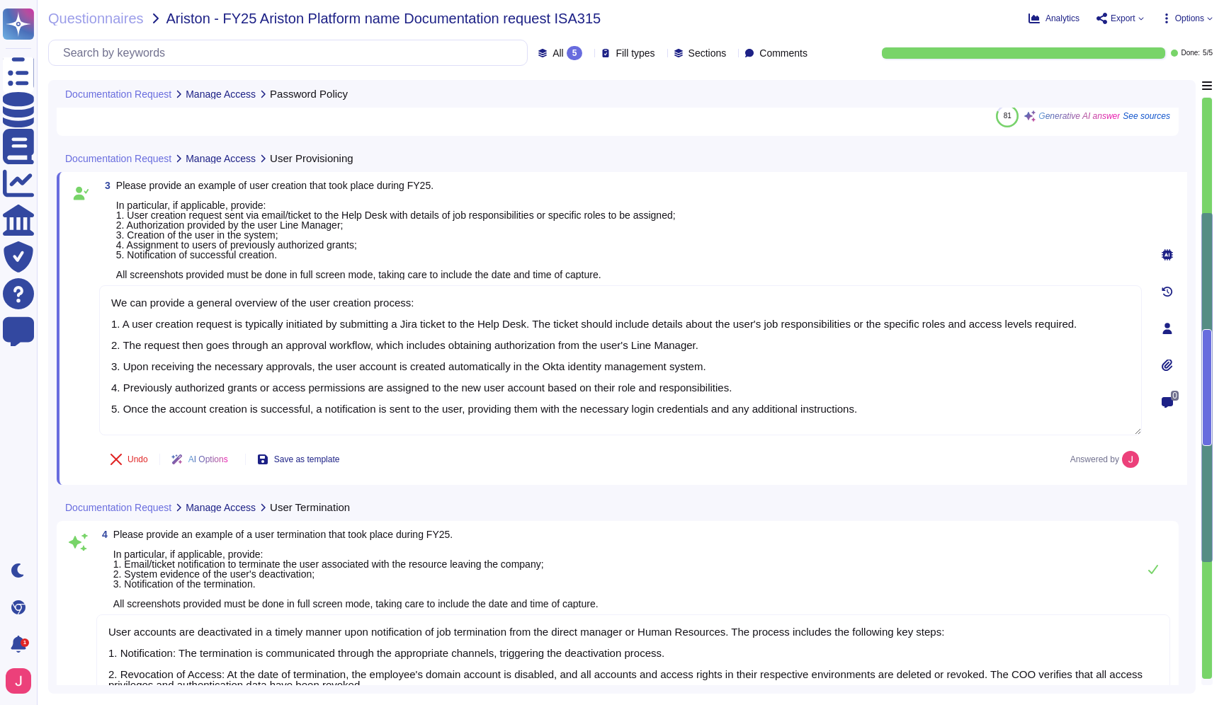
type textarea "We can provide a general overview of the user creation process: 1. A user creat…"
click at [477, 472] on div "Undo AI Options Save as template Answered by" at bounding box center [620, 460] width 1042 height 34
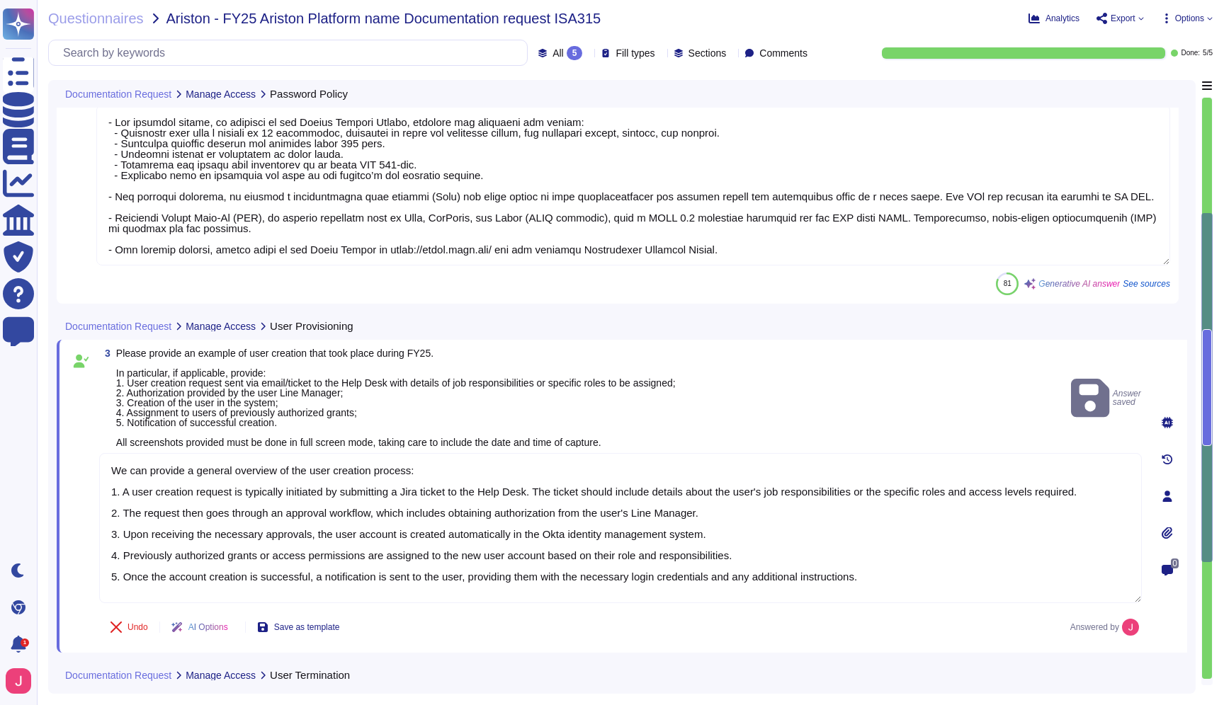
scroll to position [581, 0]
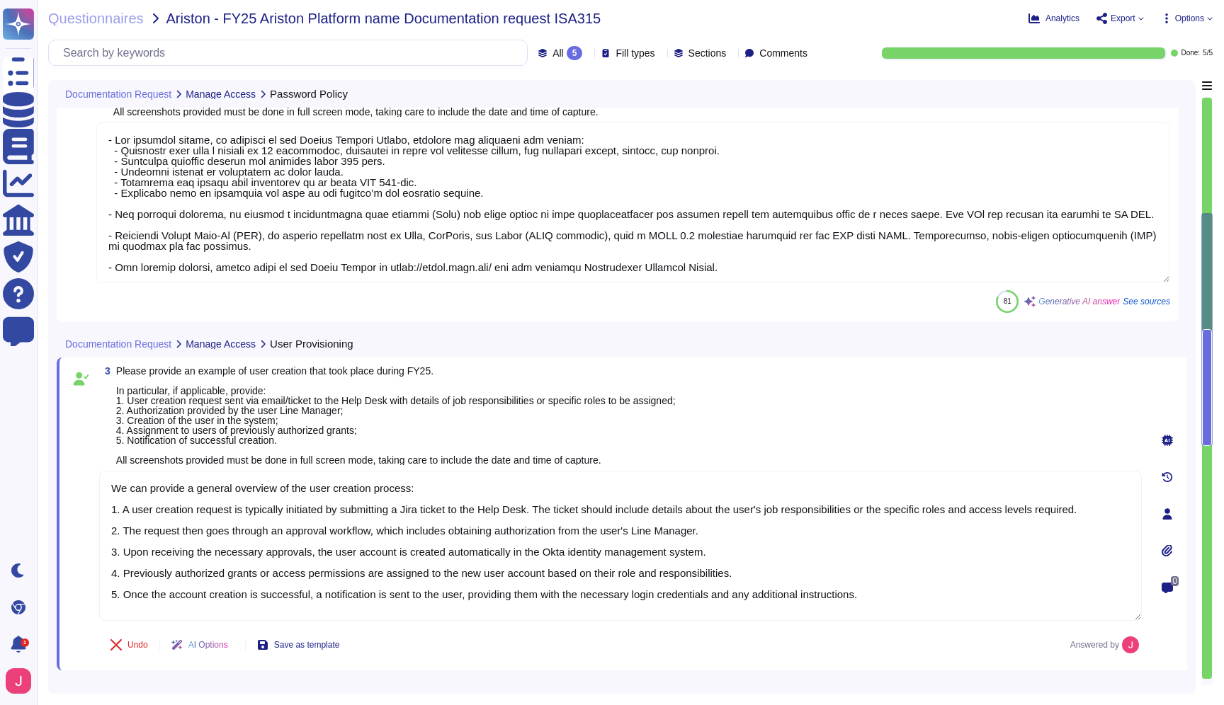
click at [1139, 20] on icon at bounding box center [1141, 19] width 6 height 6
click at [1147, 86] on p "Download" at bounding box center [1172, 106] width 50 height 40
